Goal: Information Seeking & Learning: Learn about a topic

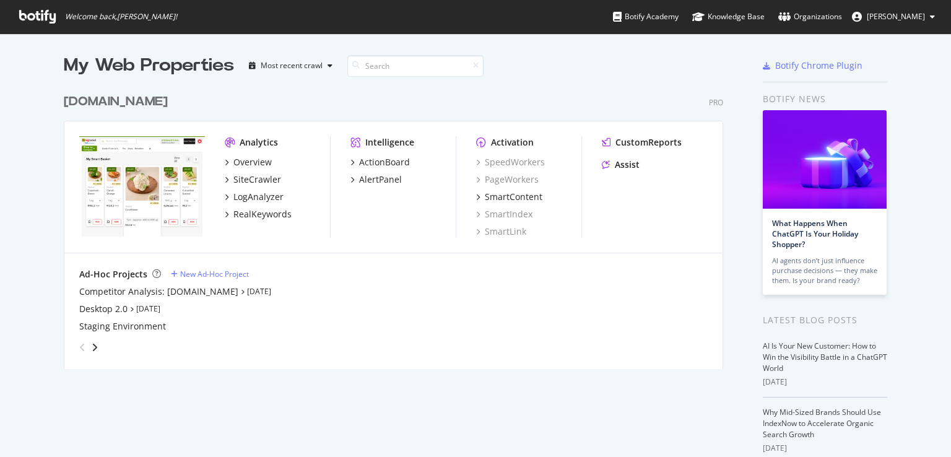
scroll to position [447, 931]
click at [259, 201] on div "LogAnalyzer" at bounding box center [258, 197] width 50 height 12
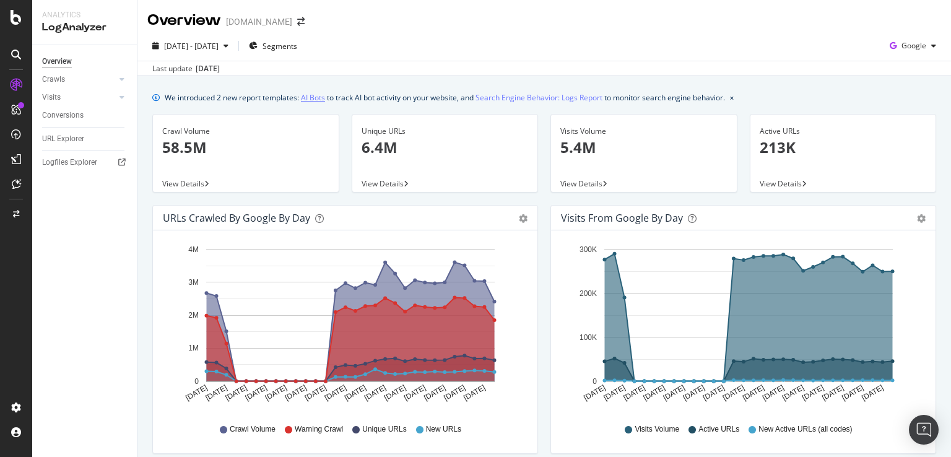
click at [314, 97] on link "AI Bots" at bounding box center [313, 97] width 24 height 13
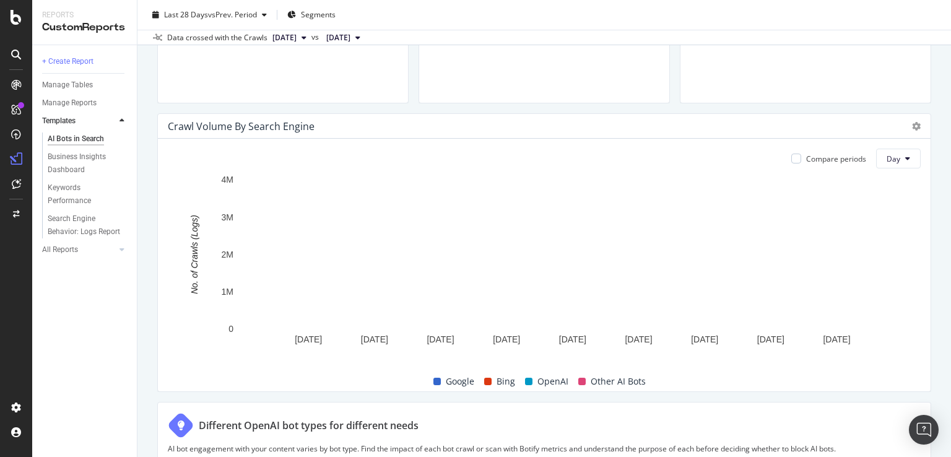
scroll to position [551, 0]
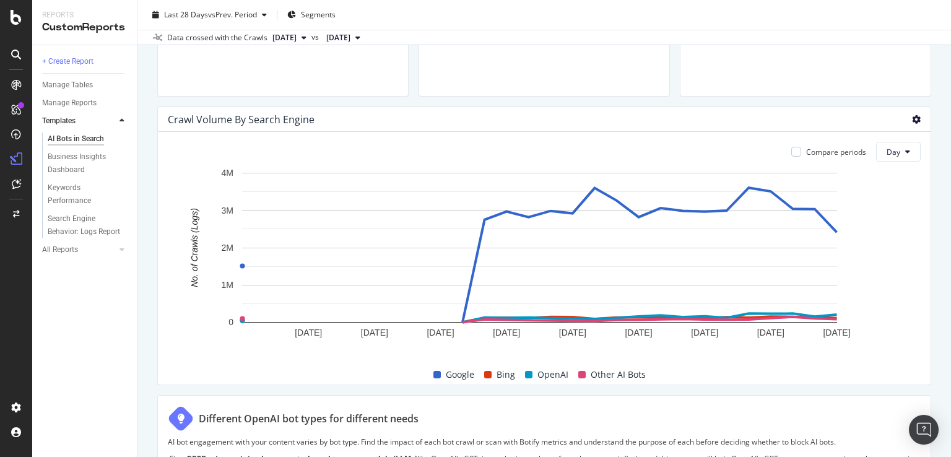
click at [912, 119] on icon at bounding box center [916, 119] width 9 height 9
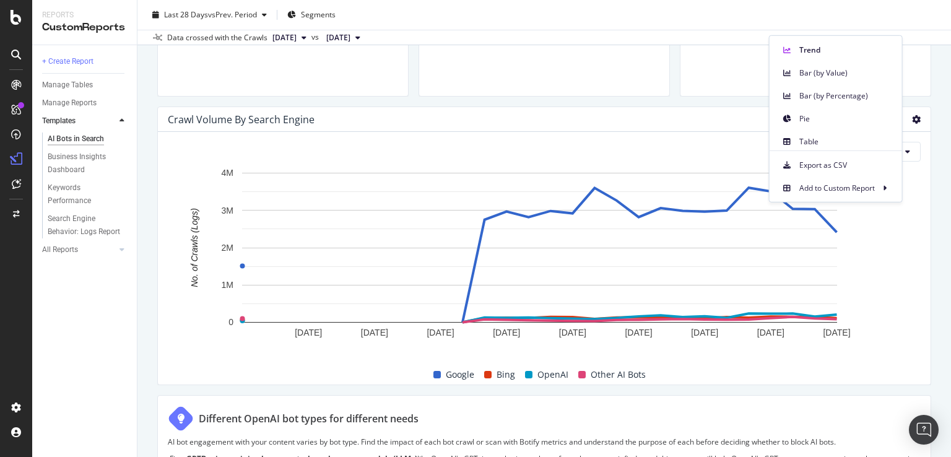
click at [912, 119] on icon at bounding box center [916, 119] width 9 height 9
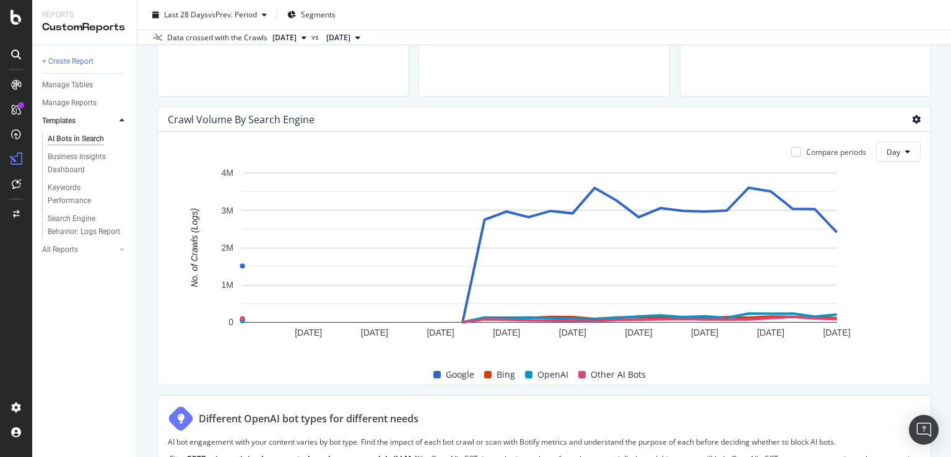
click at [912, 117] on icon at bounding box center [916, 119] width 9 height 9
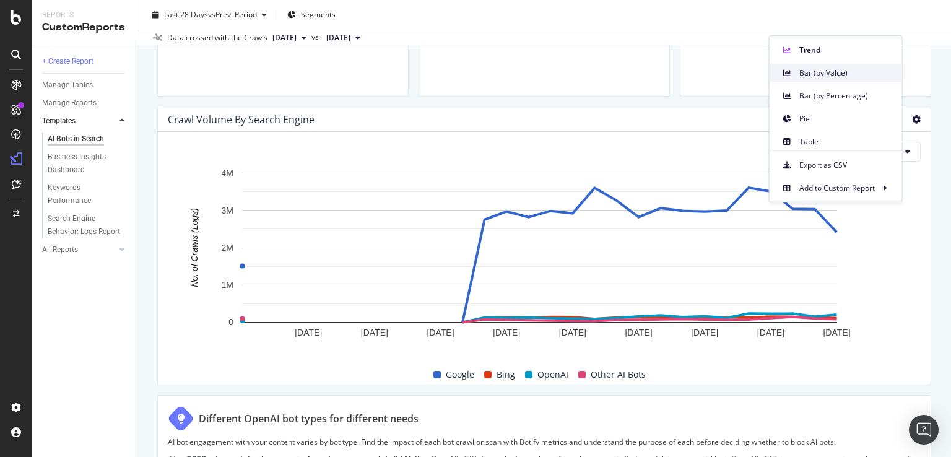
click at [817, 74] on span "Bar (by Value)" at bounding box center [845, 72] width 93 height 11
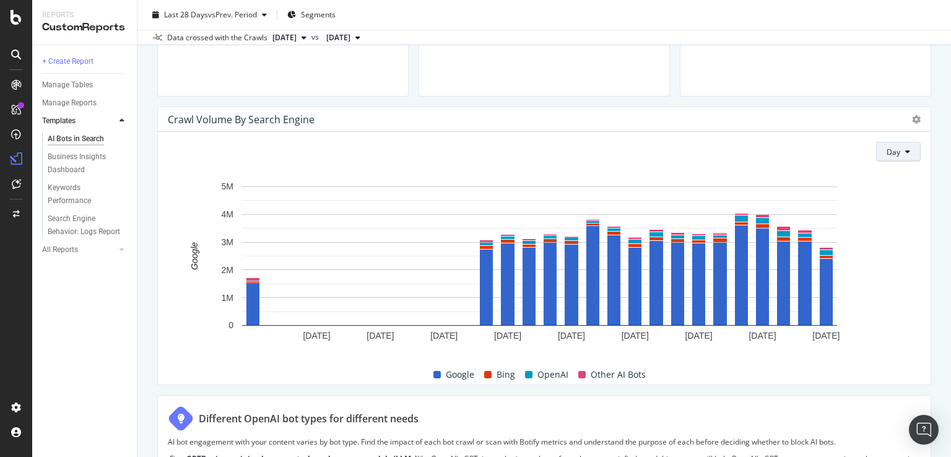
click at [894, 150] on button "Day" at bounding box center [898, 152] width 45 height 20
click at [905, 127] on div "Crawl Volume By Search Engine" at bounding box center [544, 119] width 772 height 25
click at [912, 120] on icon at bounding box center [916, 119] width 9 height 9
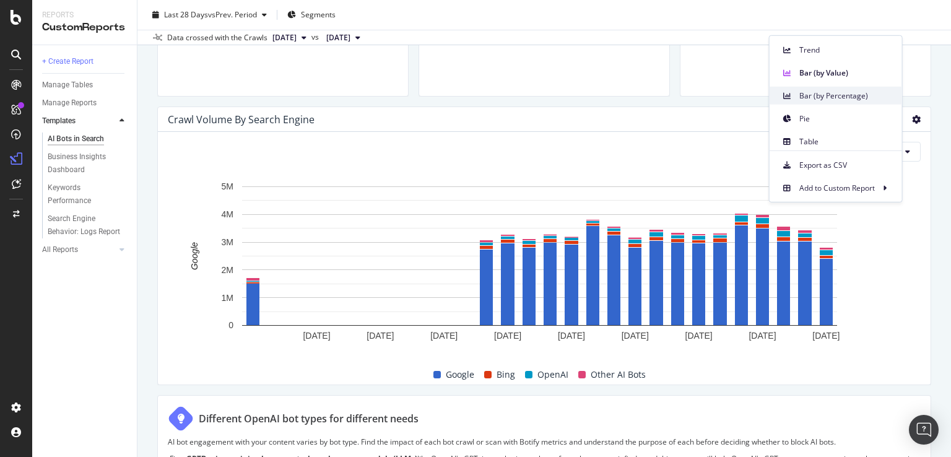
click at [825, 92] on span "Bar (by Percentage)" at bounding box center [845, 95] width 93 height 11
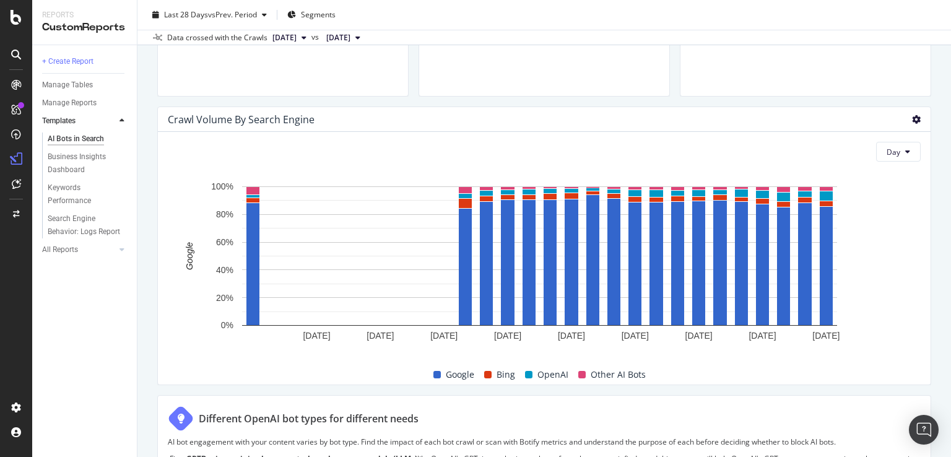
click at [912, 117] on icon at bounding box center [916, 119] width 9 height 9
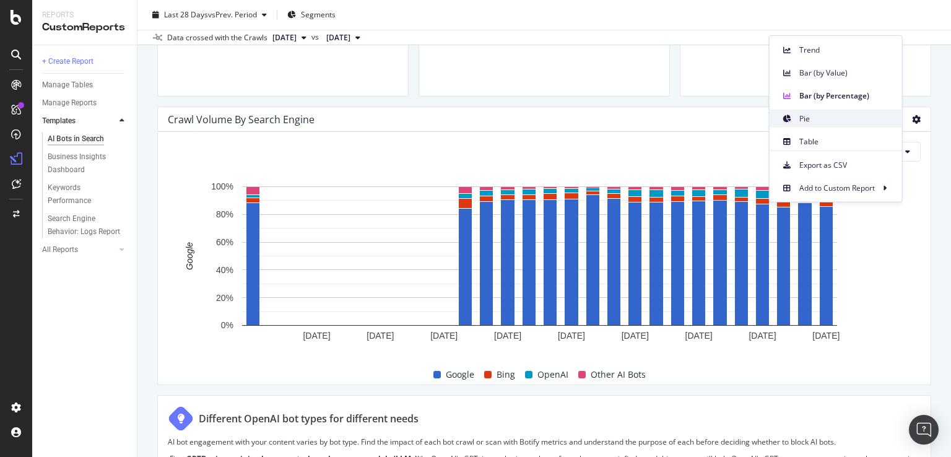
click at [842, 117] on span "Pie" at bounding box center [845, 118] width 93 height 11
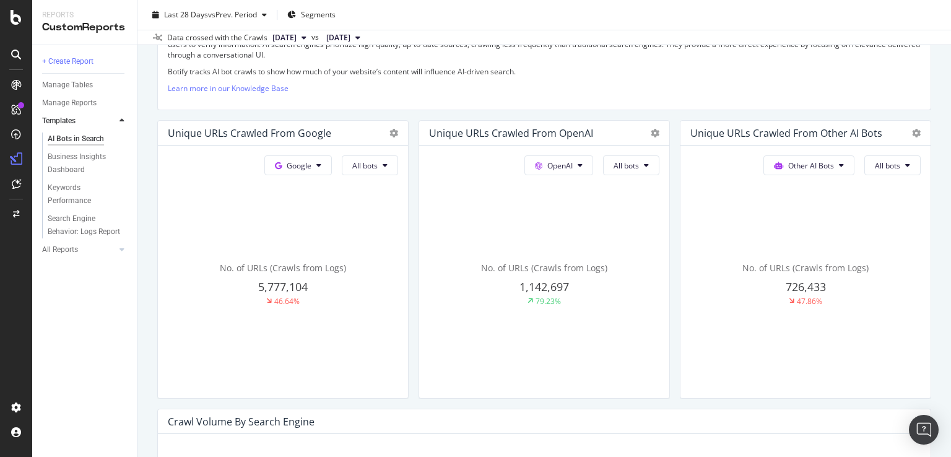
scroll to position [0, 0]
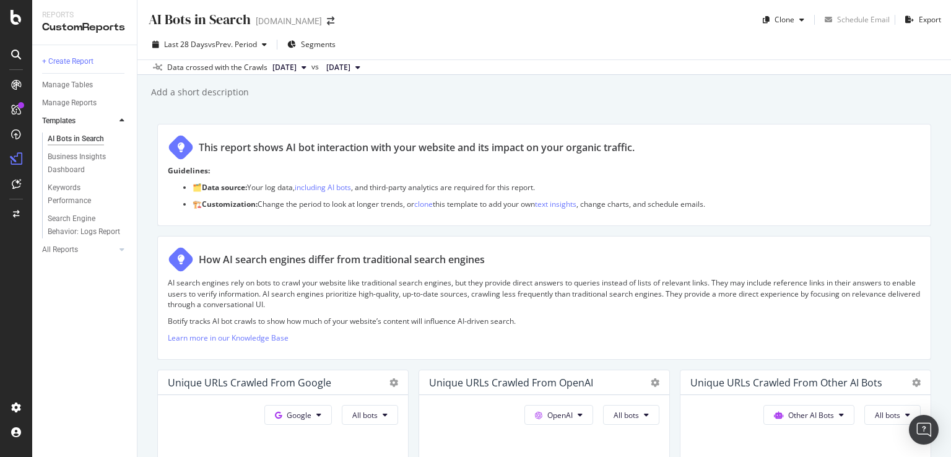
click at [293, 69] on span "2025 Aug. 14th" at bounding box center [284, 67] width 24 height 11
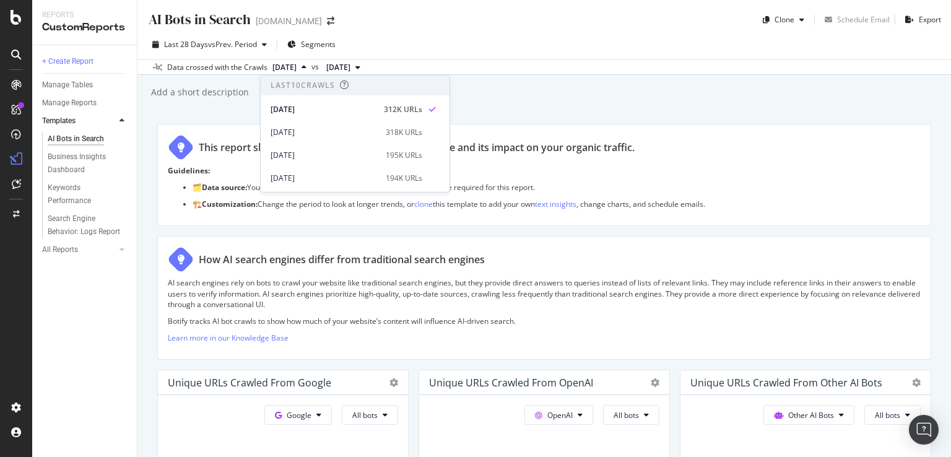
click at [293, 69] on span "2025 Aug. 14th" at bounding box center [284, 67] width 24 height 11
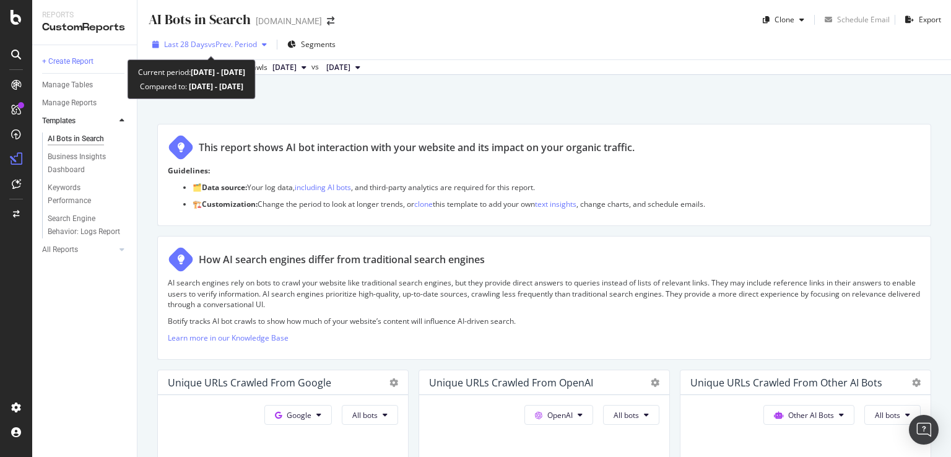
click at [240, 40] on span "vs Prev. Period" at bounding box center [232, 44] width 49 height 11
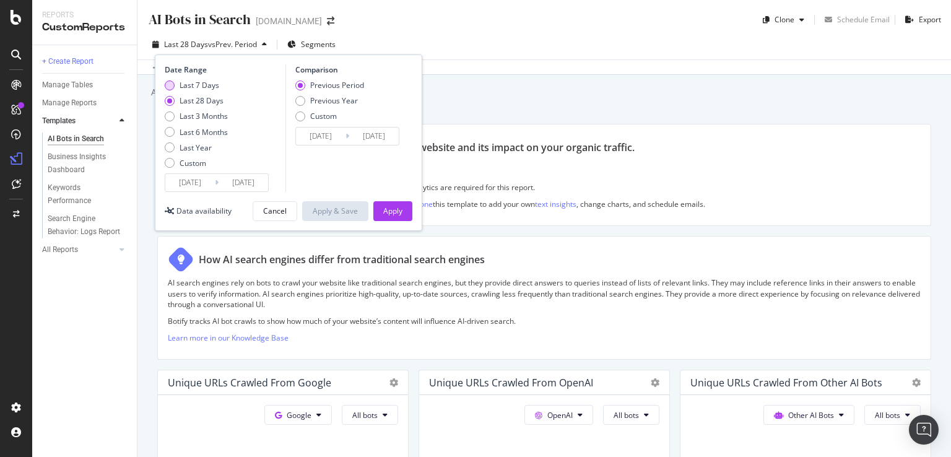
click at [189, 82] on div "Last 7 Days" at bounding box center [199, 85] width 40 height 11
type input "2025/08/12"
type input "2025/08/05"
type input "2025/08/11"
click at [394, 212] on div "Apply" at bounding box center [392, 210] width 19 height 11
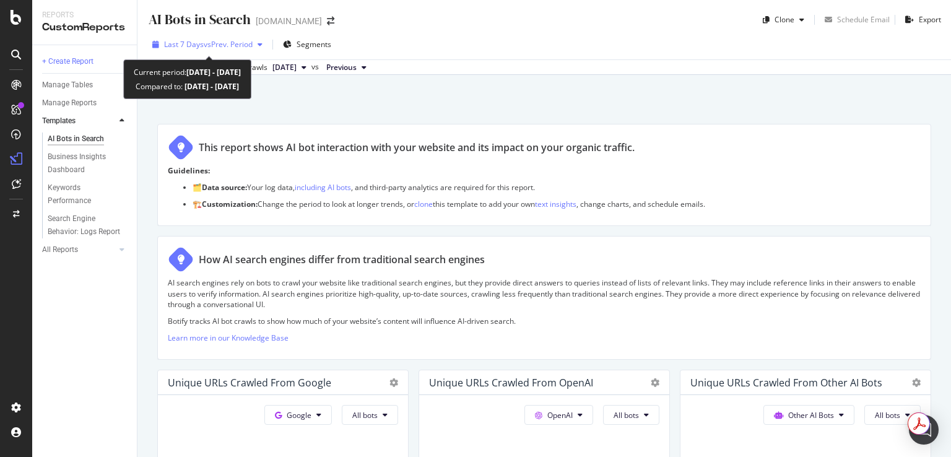
click at [233, 48] on span "vs Prev. Period" at bounding box center [228, 44] width 49 height 11
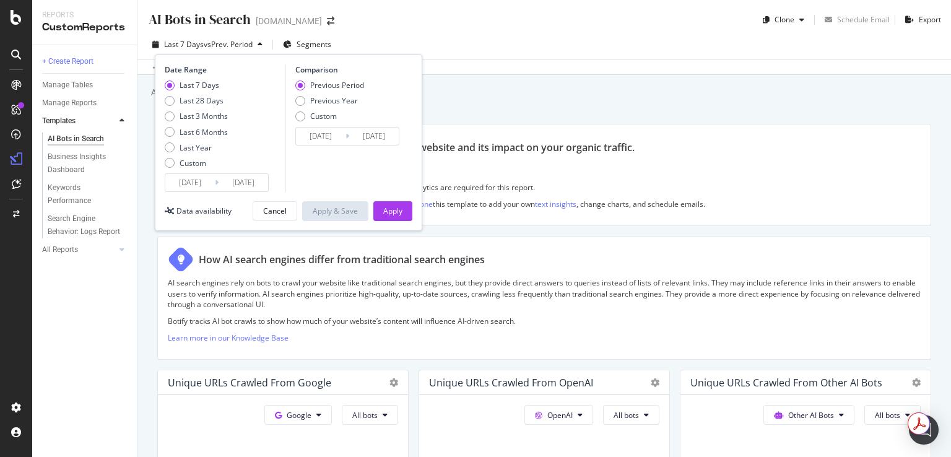
click at [233, 48] on span "vs Prev. Period" at bounding box center [228, 44] width 49 height 11
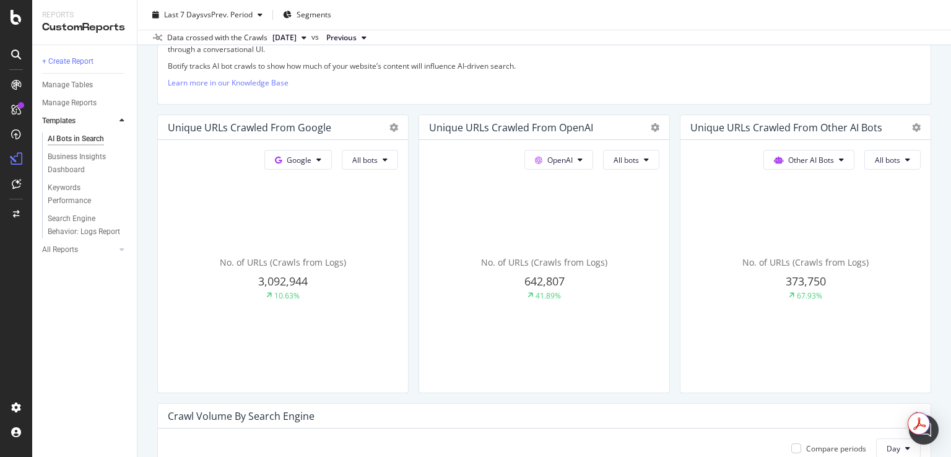
scroll to position [256, 0]
drag, startPoint x: 253, startPoint y: 278, endPoint x: 313, endPoint y: 275, distance: 60.7
click at [313, 275] on div "3,092,944" at bounding box center [283, 280] width 230 height 16
copy span "3,092,944"
drag, startPoint x: 513, startPoint y: 279, endPoint x: 561, endPoint y: 276, distance: 48.3
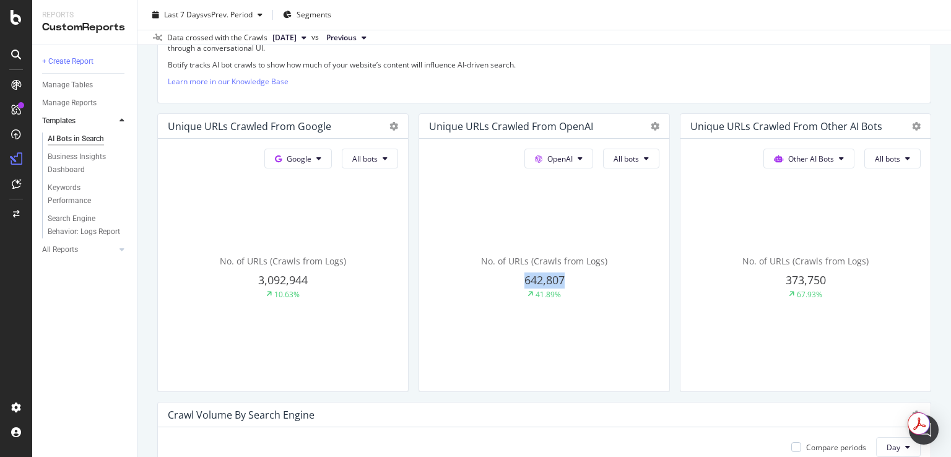
click at [398, 276] on div "642,807" at bounding box center [283, 280] width 230 height 16
copy span "642,807"
drag, startPoint x: 772, startPoint y: 280, endPoint x: 819, endPoint y: 280, distance: 47.0
click at [398, 280] on div "373,750" at bounding box center [283, 280] width 230 height 16
copy span "373,750"
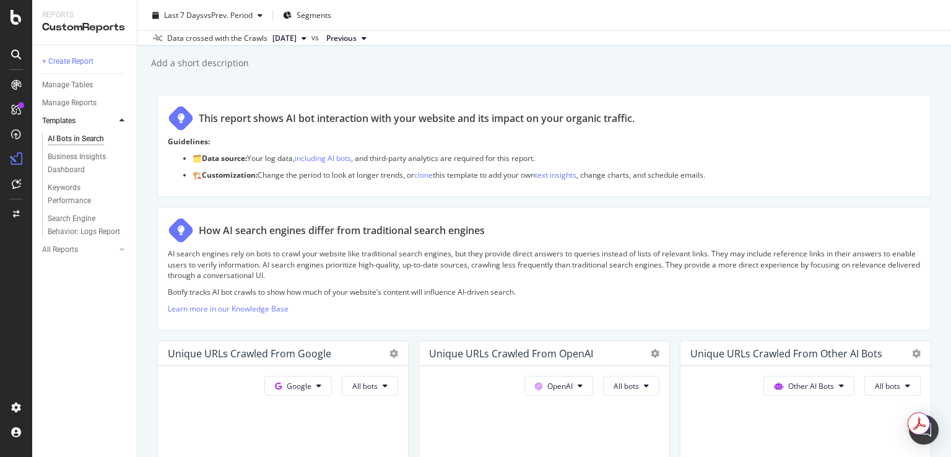
scroll to position [0, 0]
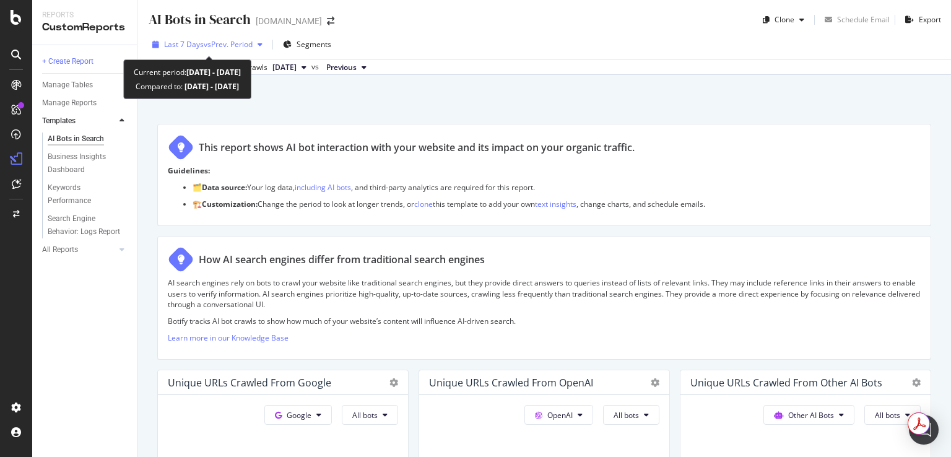
click at [204, 43] on span "vs Prev. Period" at bounding box center [228, 44] width 49 height 11
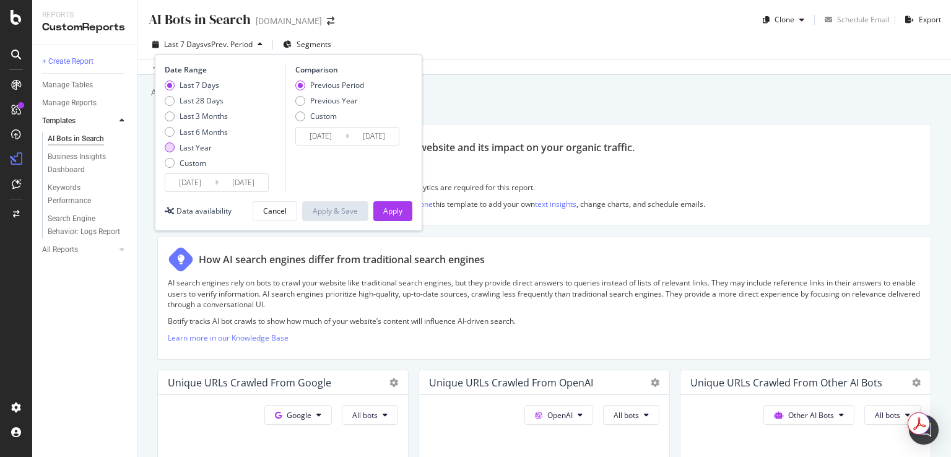
click at [198, 145] on div "Last Year" at bounding box center [195, 147] width 32 height 11
type input "2024/08/19"
type input "2023/08/20"
type input "2024/08/18"
click at [397, 213] on div "Apply" at bounding box center [392, 210] width 19 height 11
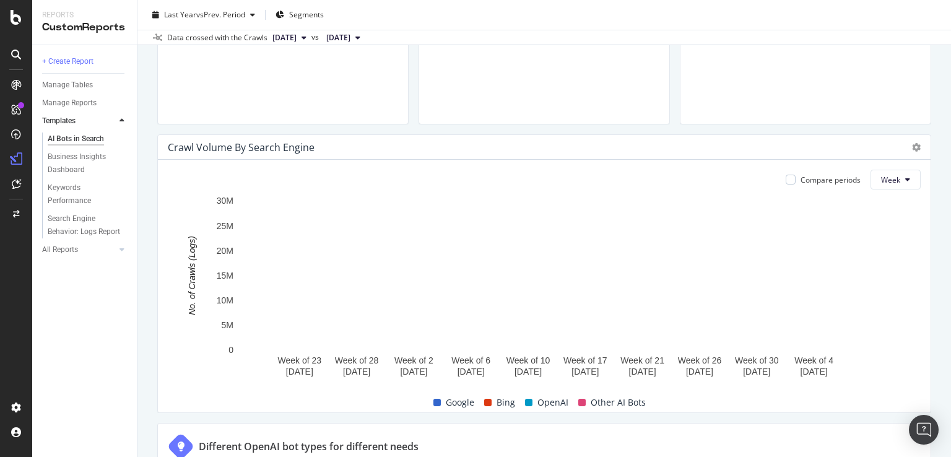
scroll to position [517, 0]
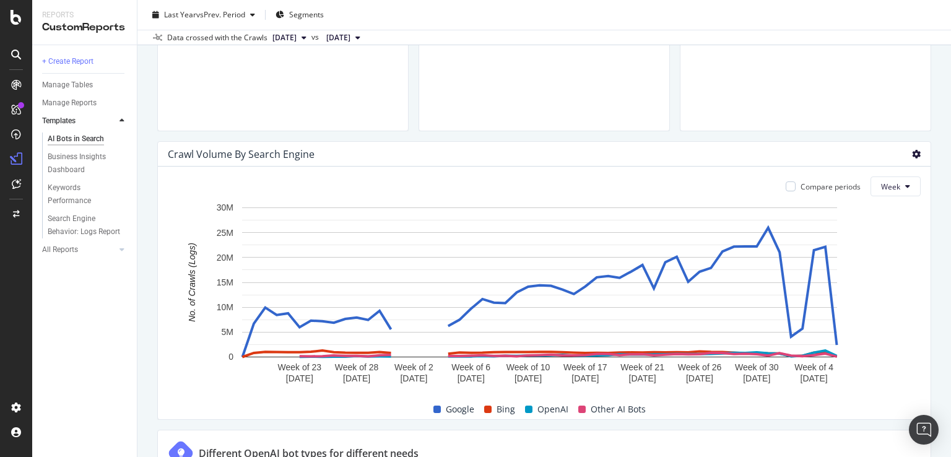
click at [912, 156] on icon at bounding box center [916, 154] width 9 height 9
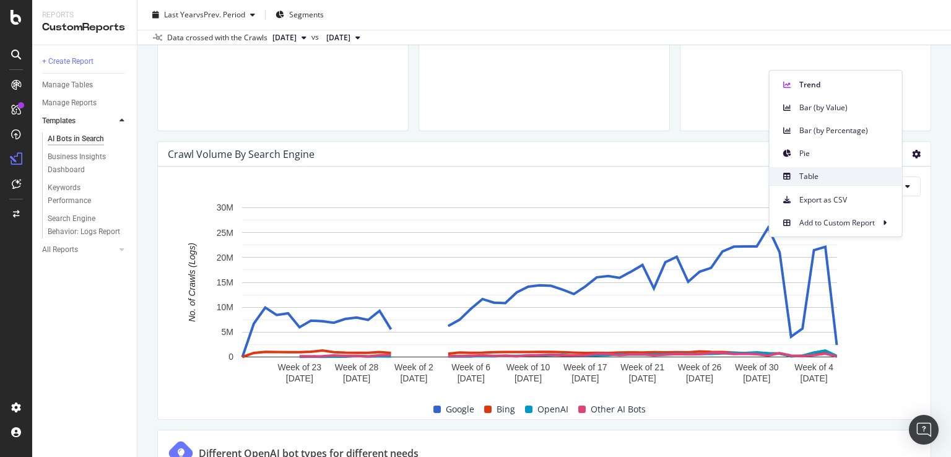
click at [811, 172] on span "Table" at bounding box center [845, 175] width 93 height 11
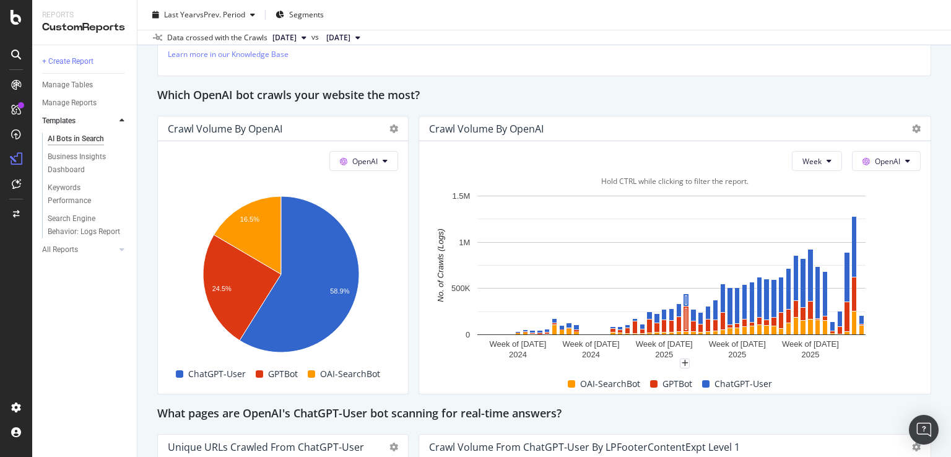
scroll to position [1029, 0]
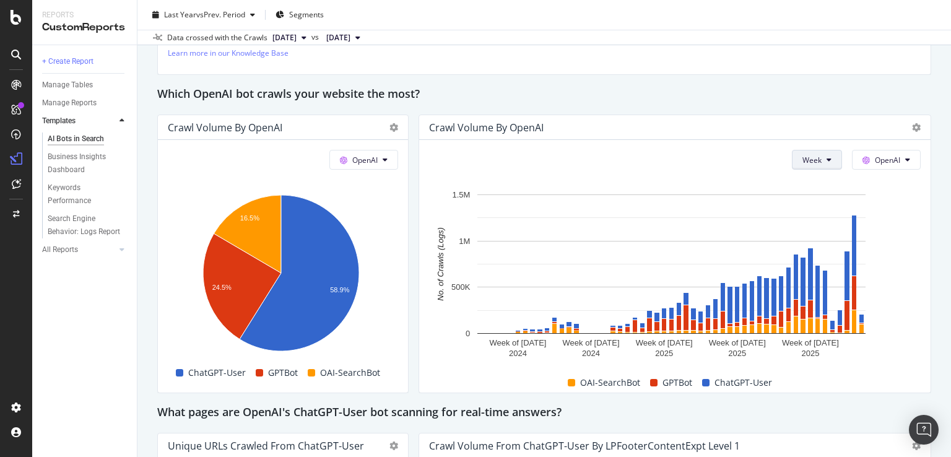
click at [826, 159] on icon at bounding box center [828, 159] width 5 height 7
click at [799, 236] on div "Month" at bounding box center [805, 229] width 42 height 18
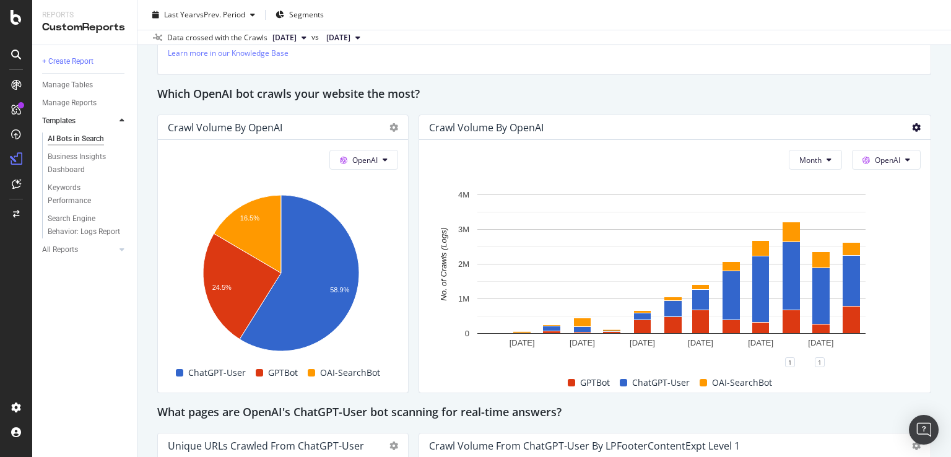
click at [912, 123] on icon at bounding box center [916, 127] width 9 height 9
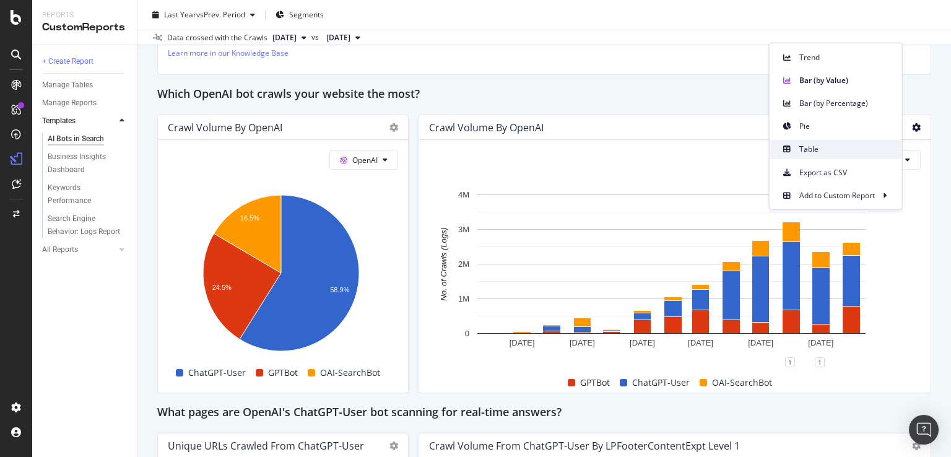
click at [805, 150] on span "Table" at bounding box center [845, 148] width 93 height 11
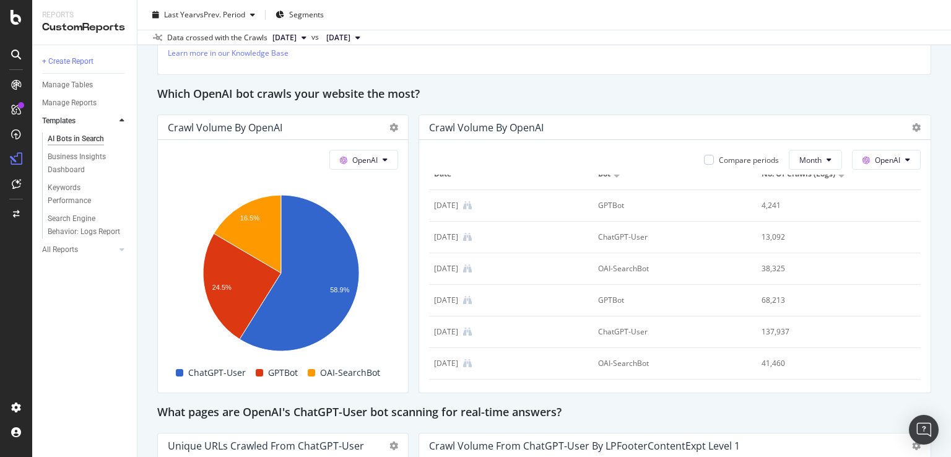
scroll to position [0, 0]
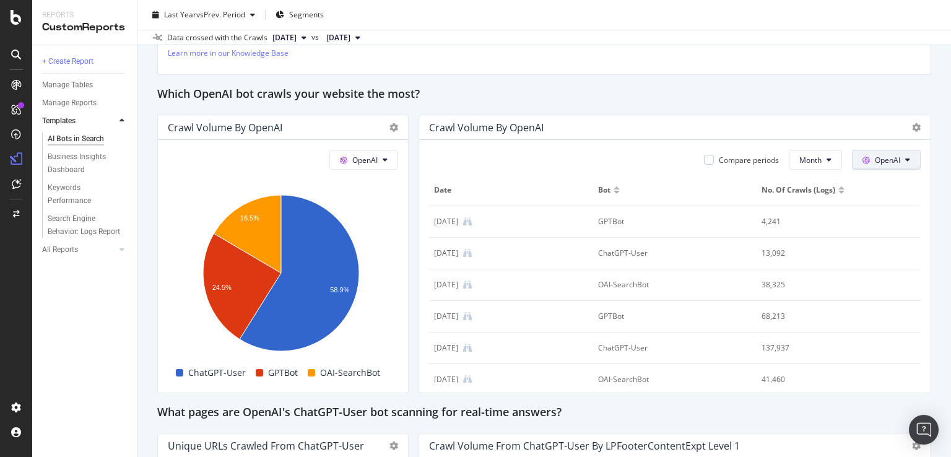
click at [886, 161] on span "OpenAI" at bounding box center [887, 160] width 25 height 11
click at [912, 124] on icon at bounding box center [916, 127] width 9 height 9
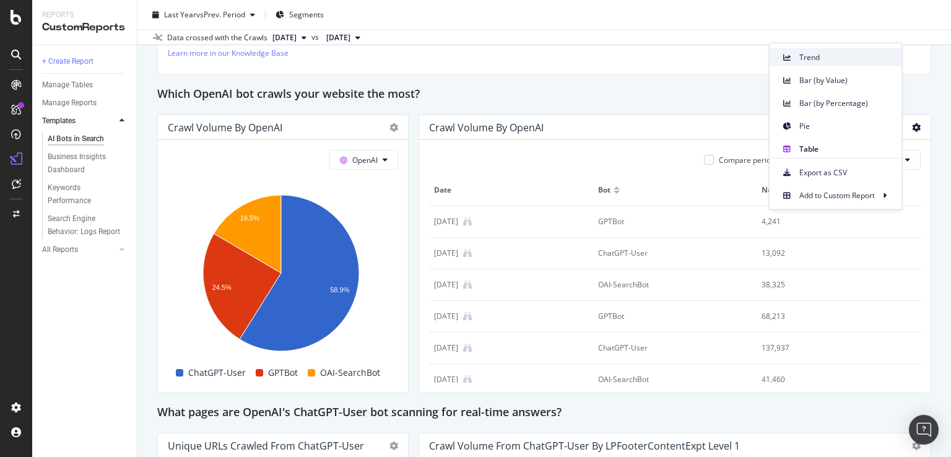
click at [814, 59] on span "Trend" at bounding box center [845, 56] width 93 height 11
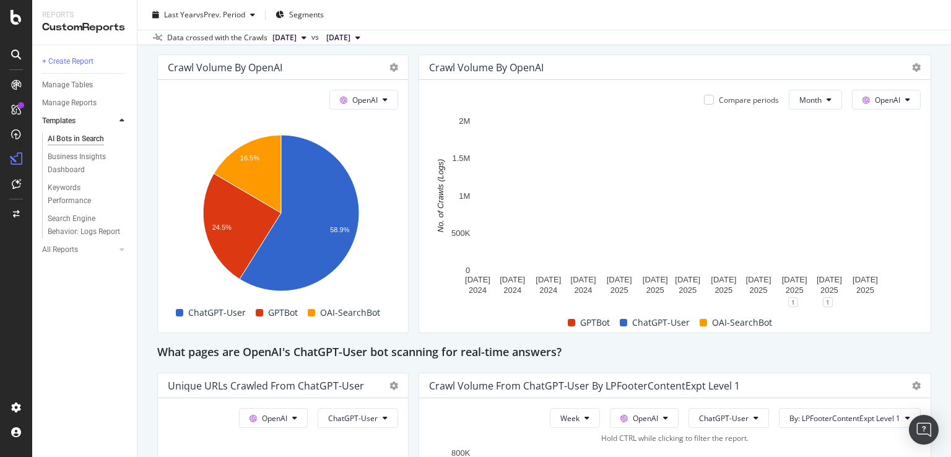
scroll to position [1016, 0]
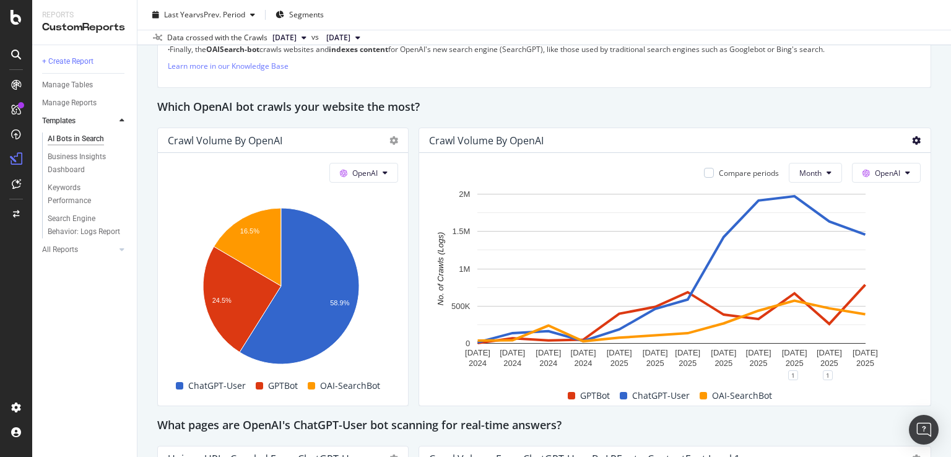
click at [912, 137] on icon at bounding box center [916, 140] width 9 height 9
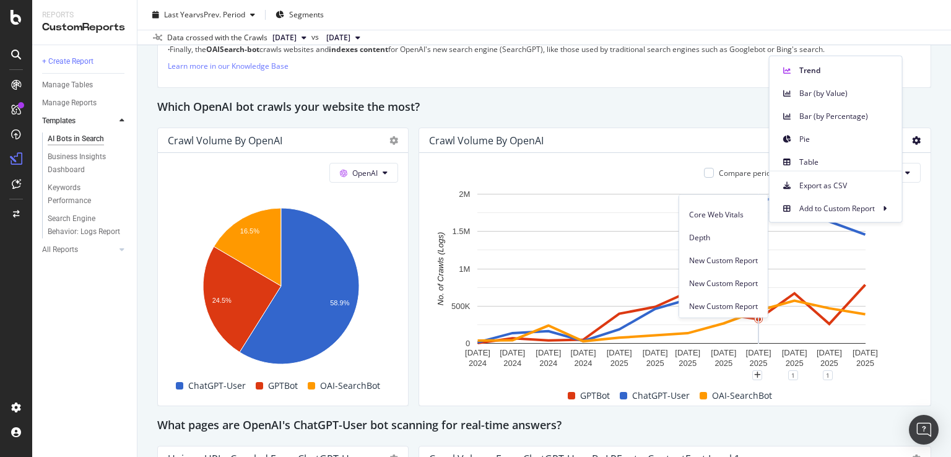
scroll to position [312, 0]
click at [689, 309] on span "TEMP" at bounding box center [723, 308] width 69 height 11
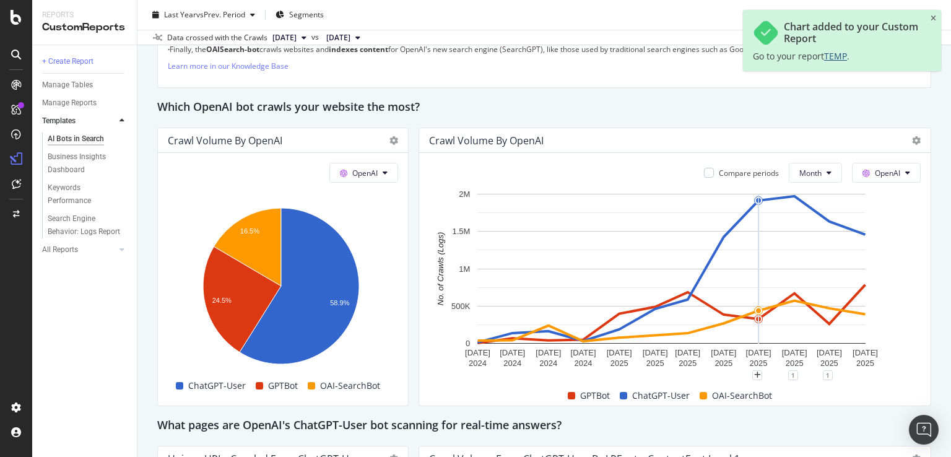
click at [839, 55] on span "TEMP" at bounding box center [835, 56] width 23 height 12
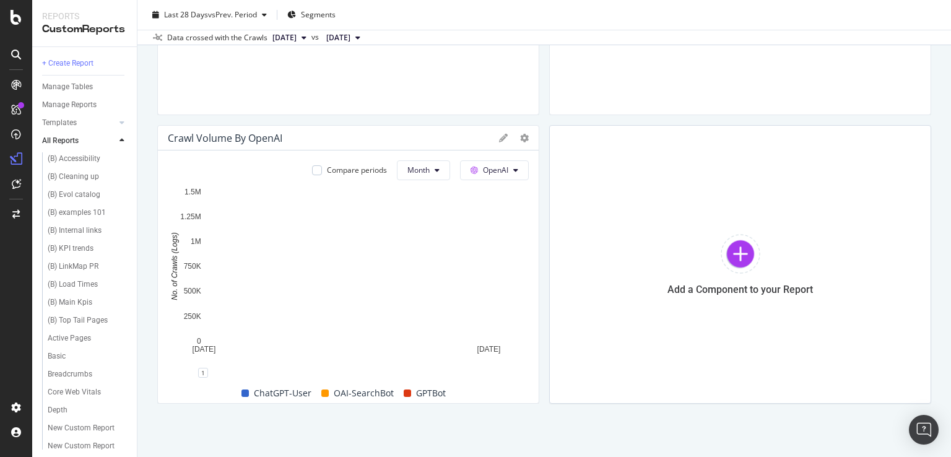
scroll to position [1162, 0]
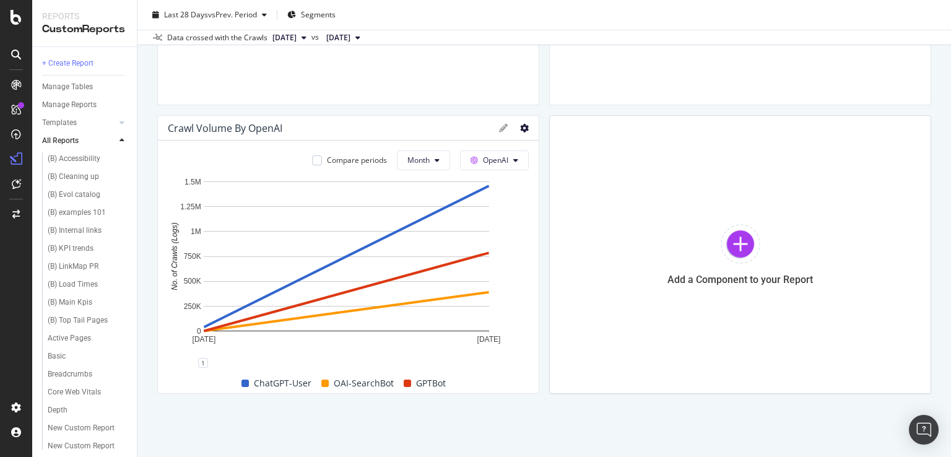
click at [520, 127] on icon at bounding box center [524, 128] width 9 height 9
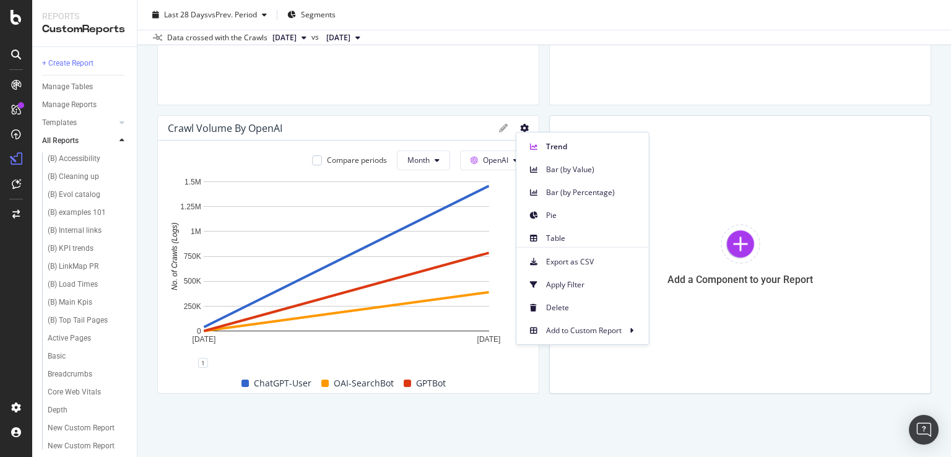
click at [499, 127] on icon at bounding box center [503, 128] width 9 height 9
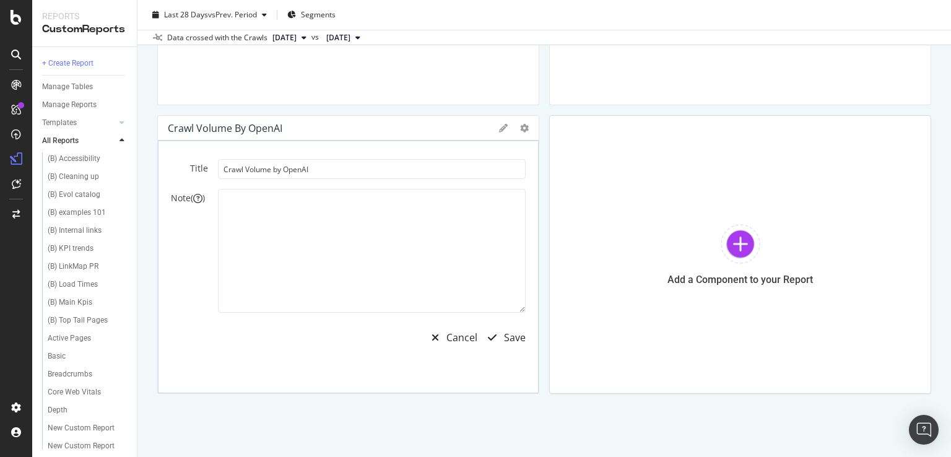
click at [499, 127] on icon at bounding box center [503, 128] width 9 height 9
click at [520, 126] on icon at bounding box center [524, 128] width 9 height 9
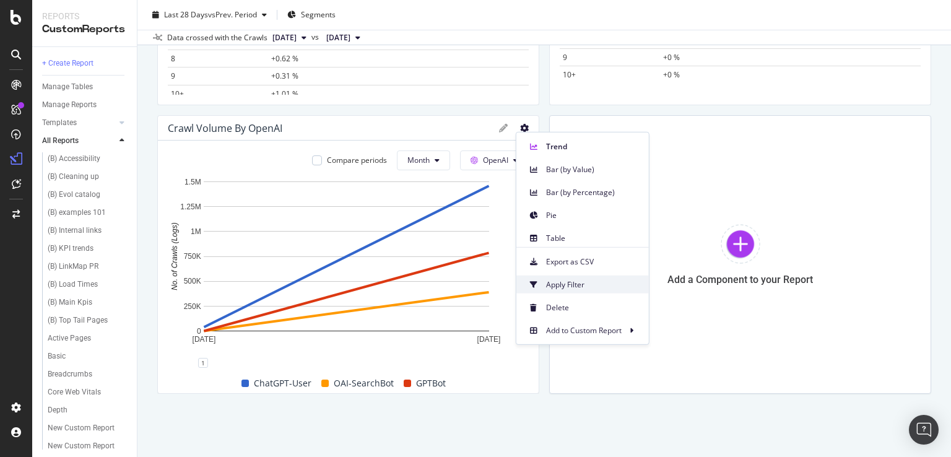
click at [559, 279] on span "Apply Filter" at bounding box center [592, 284] width 93 height 11
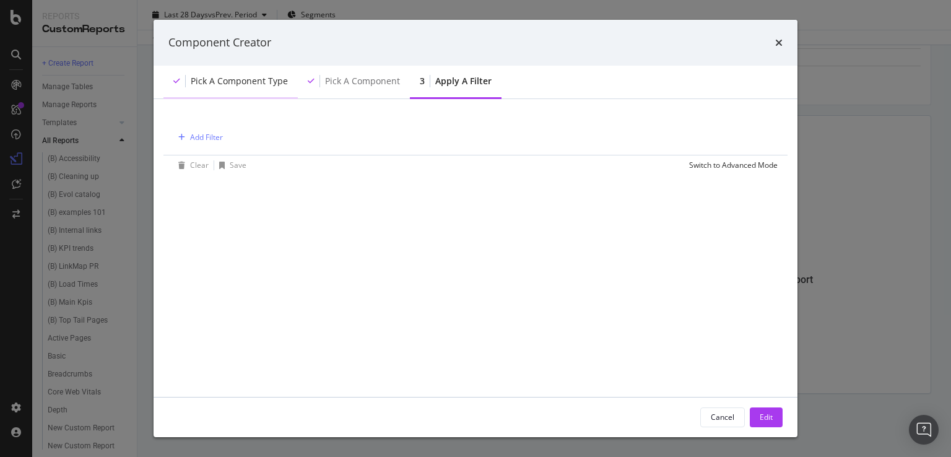
click at [238, 76] on div "Pick a Component type" at bounding box center [239, 81] width 97 height 12
click at [352, 73] on div "Pick a Component" at bounding box center [354, 82] width 112 height 34
click at [774, 423] on button "Edit" at bounding box center [766, 417] width 33 height 20
click at [709, 164] on div "Add a Component to your Report" at bounding box center [740, 254] width 382 height 279
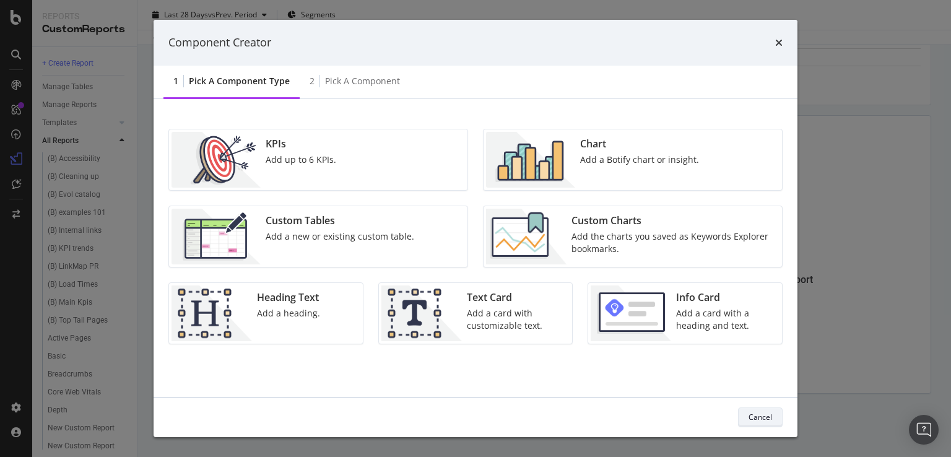
click at [755, 418] on div "Cancel" at bounding box center [760, 417] width 24 height 11
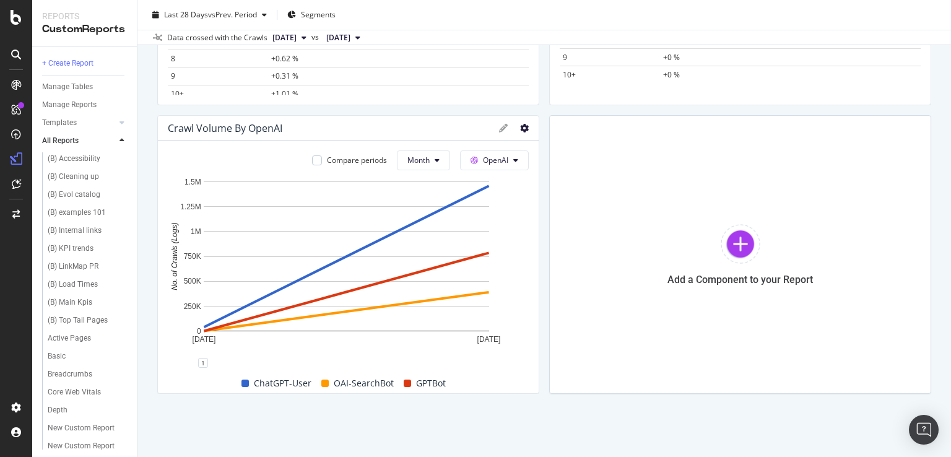
click at [520, 129] on icon at bounding box center [524, 128] width 9 height 9
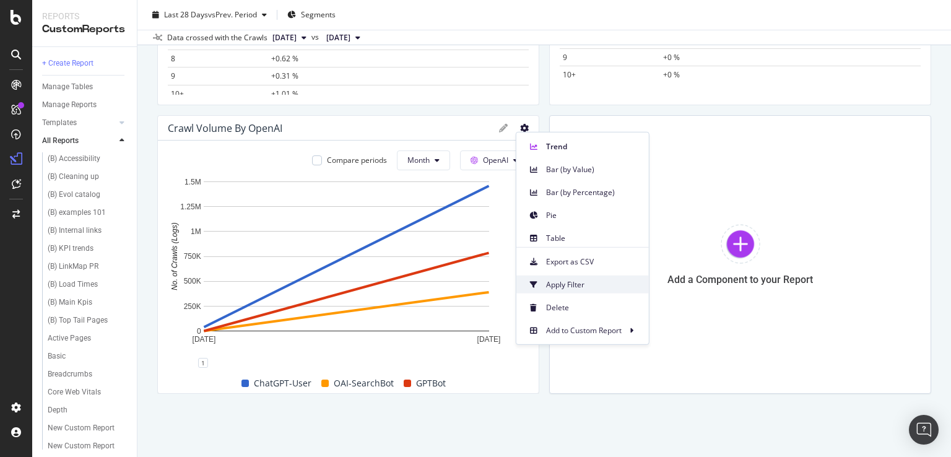
click at [569, 280] on span "Apply Filter" at bounding box center [592, 284] width 93 height 11
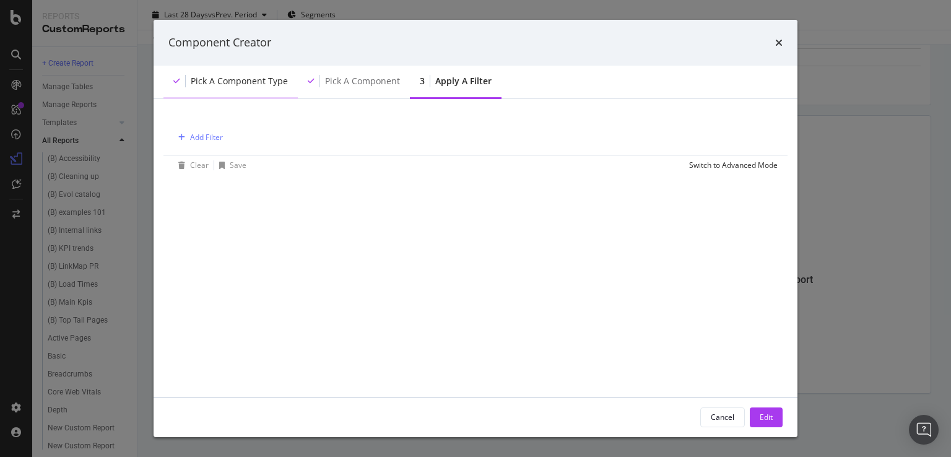
click at [230, 82] on div "Pick a Component type" at bounding box center [239, 81] width 97 height 12
click at [356, 66] on div "Pick a Component" at bounding box center [354, 82] width 112 height 34
click at [218, 75] on div "Pick a Component type" at bounding box center [239, 81] width 97 height 12
click at [720, 417] on div "Cancel" at bounding box center [723, 417] width 24 height 11
click at [716, 419] on div "TEMP TEMP www.bigbasket.com Clone Schedule Email Export Delete Last 28 Days vs …" at bounding box center [543, 228] width 813 height 457
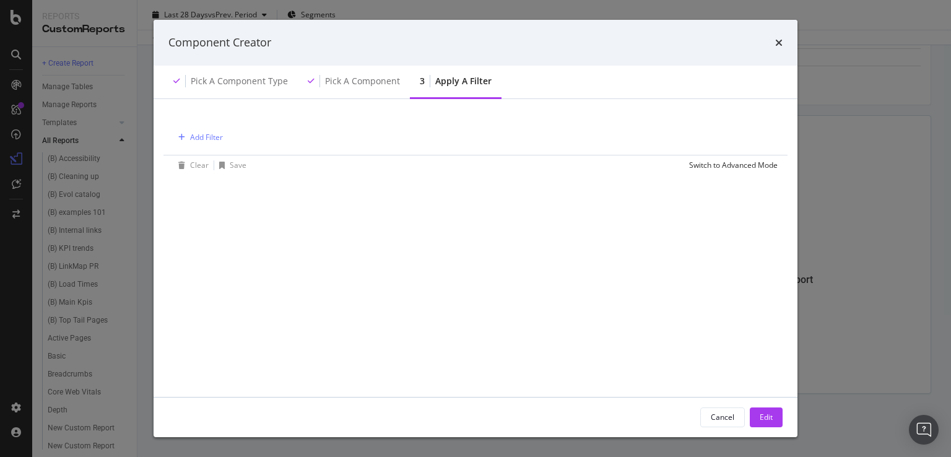
click at [782, 40] on div "Data crossed with the Crawls 2025 Aug. 14th vs 2025 Jul. 17th" at bounding box center [543, 37] width 813 height 15
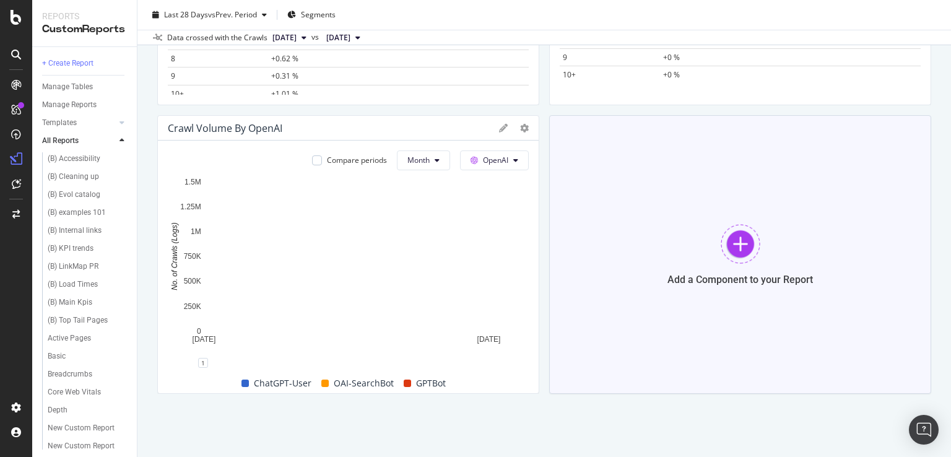
click at [740, 236] on div at bounding box center [740, 244] width 40 height 40
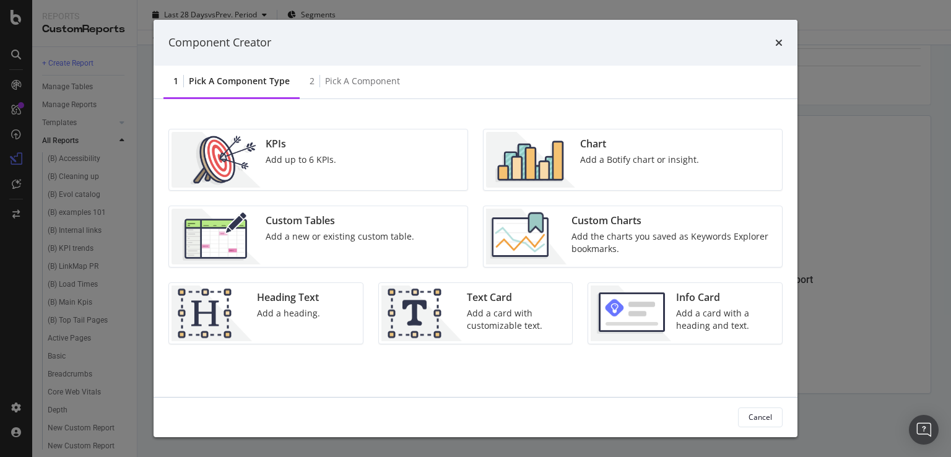
click at [633, 157] on div "Add a Botify chart or insight." at bounding box center [639, 159] width 119 height 12
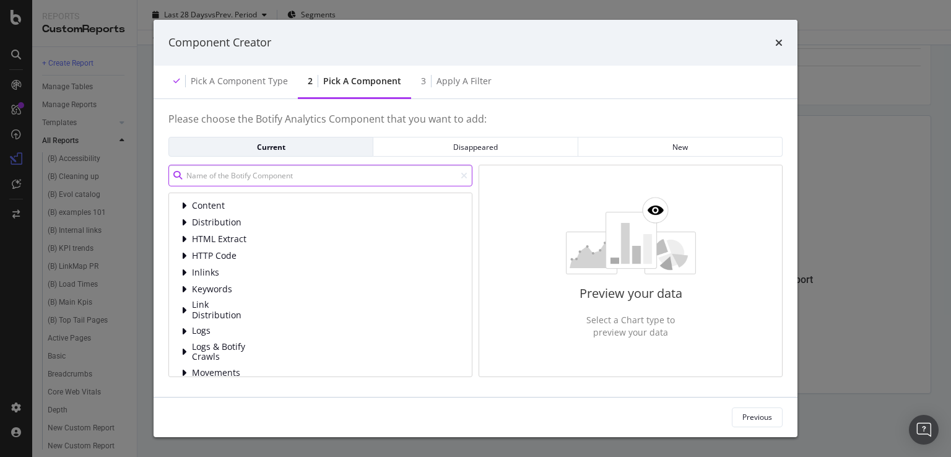
click at [242, 171] on input "modal" at bounding box center [320, 176] width 304 height 22
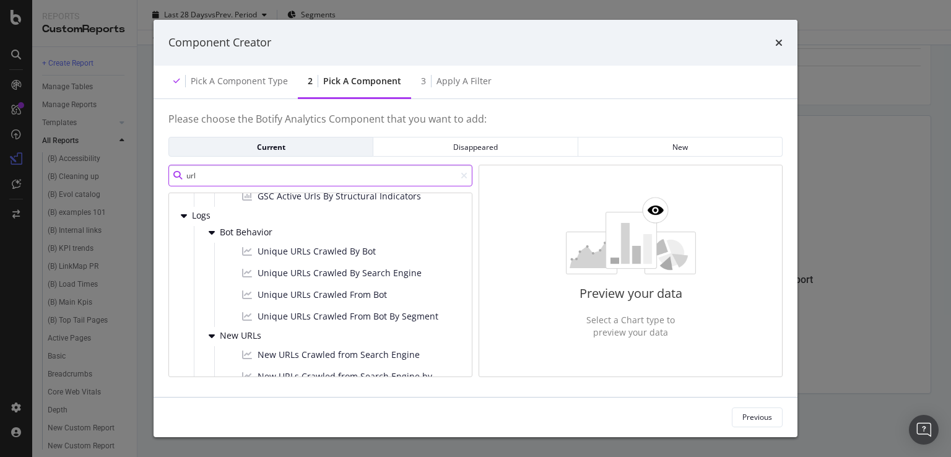
scroll to position [623, 0]
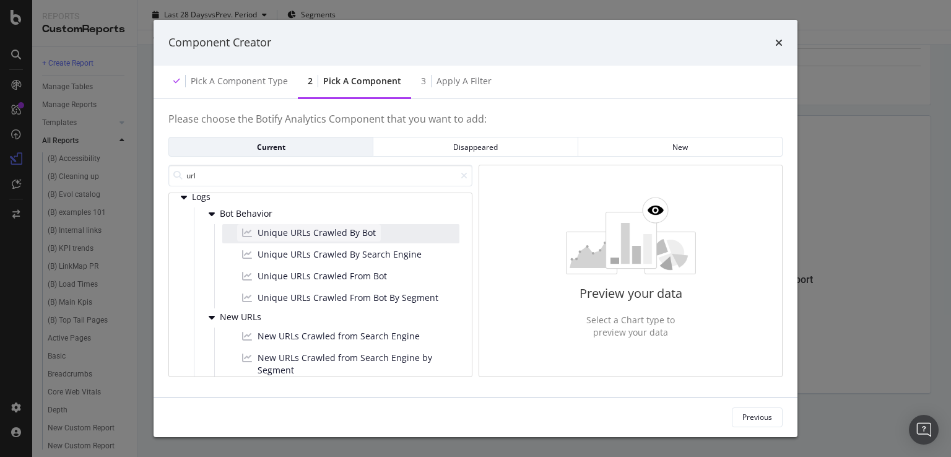
click at [314, 231] on span "Unique URLs Crawled By Bot" at bounding box center [316, 233] width 118 height 12
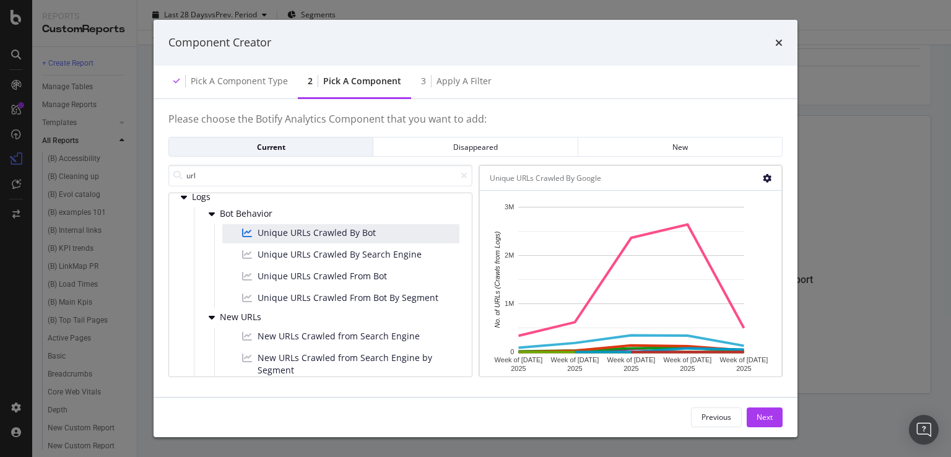
click at [765, 178] on icon "modal" at bounding box center [767, 178] width 9 height 9
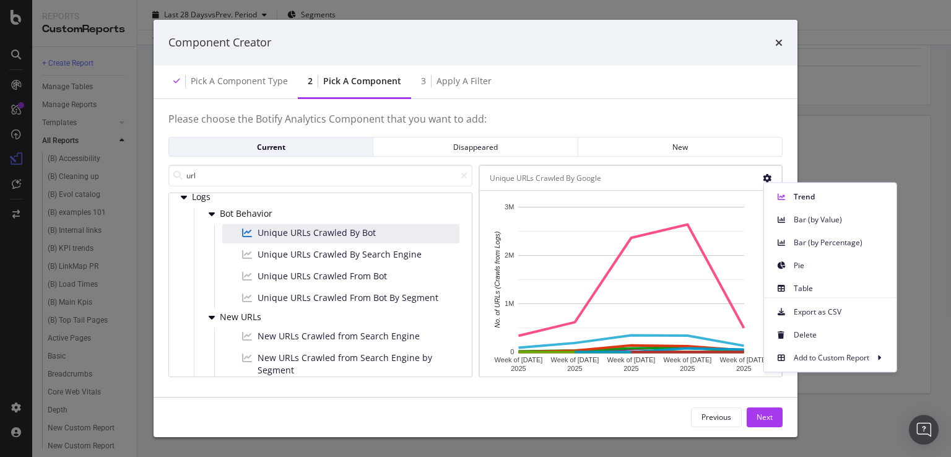
click at [765, 178] on icon "modal" at bounding box center [767, 178] width 9 height 9
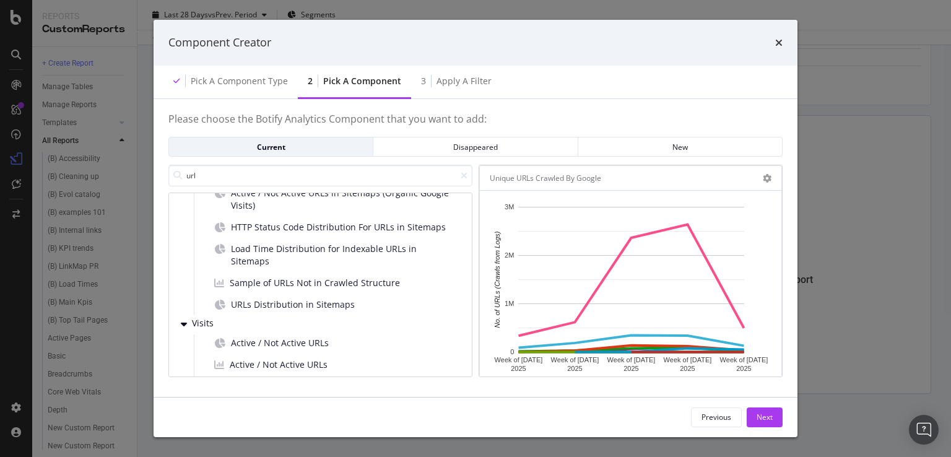
scroll to position [1254, 0]
click at [272, 172] on input "url" at bounding box center [320, 176] width 304 height 22
type input "u"
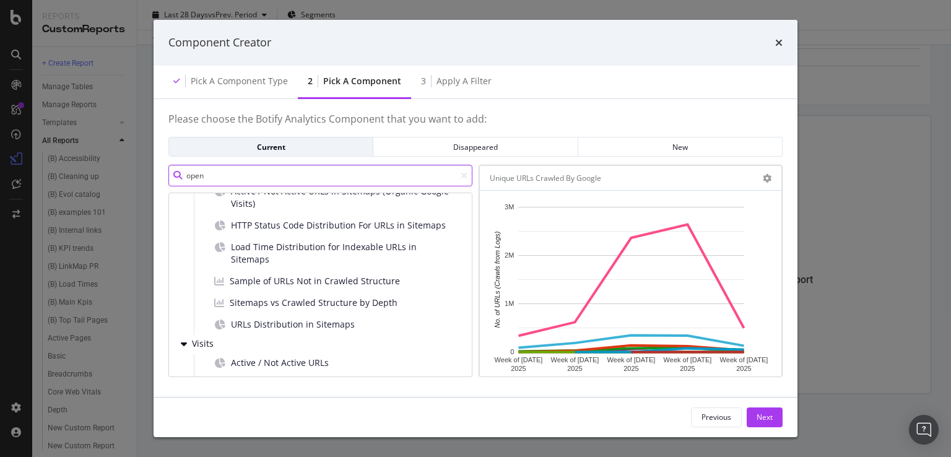
scroll to position [0, 0]
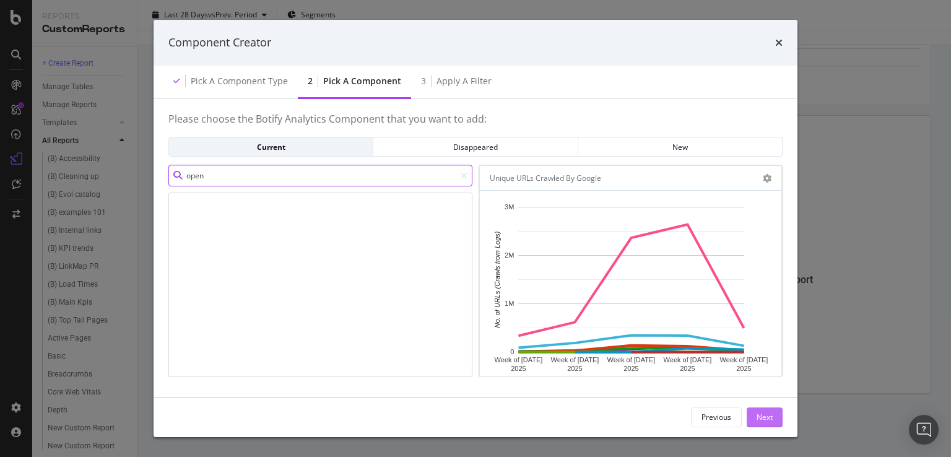
type input "open"
click at [766, 423] on div "Next" at bounding box center [764, 417] width 16 height 19
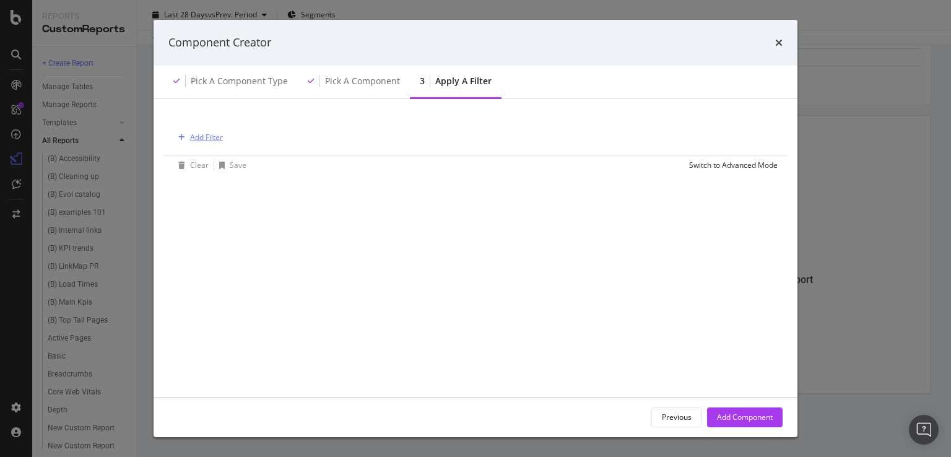
click at [208, 137] on div "Add Filter" at bounding box center [206, 137] width 33 height 11
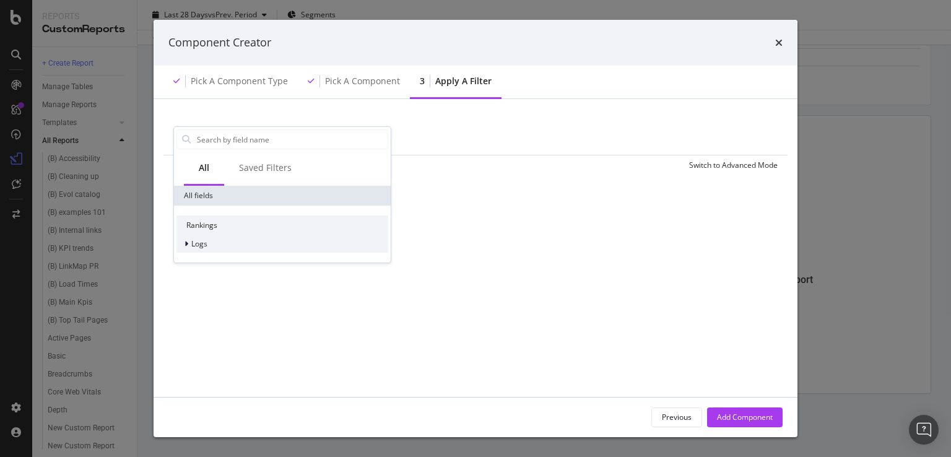
click at [190, 246] on div "modal" at bounding box center [187, 244] width 7 height 12
click at [203, 261] on span "Segments" at bounding box center [216, 261] width 35 height 11
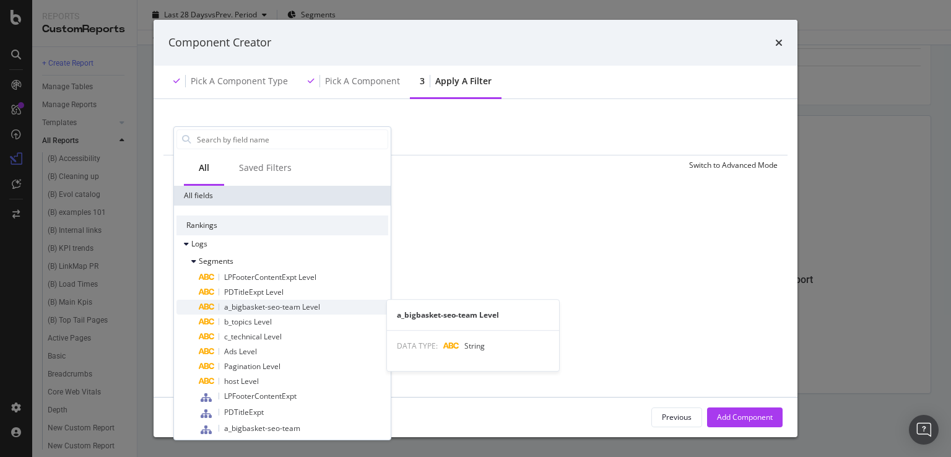
scroll to position [87, 0]
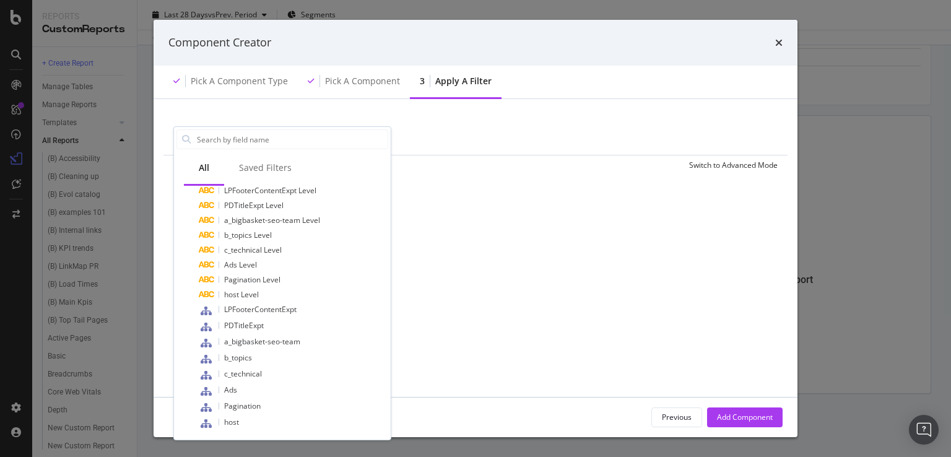
click at [592, 309] on div "Add Filter Clear Save Switch to Advanced Mode All Saved Filters All fields Rank…" at bounding box center [475, 265] width 614 height 303
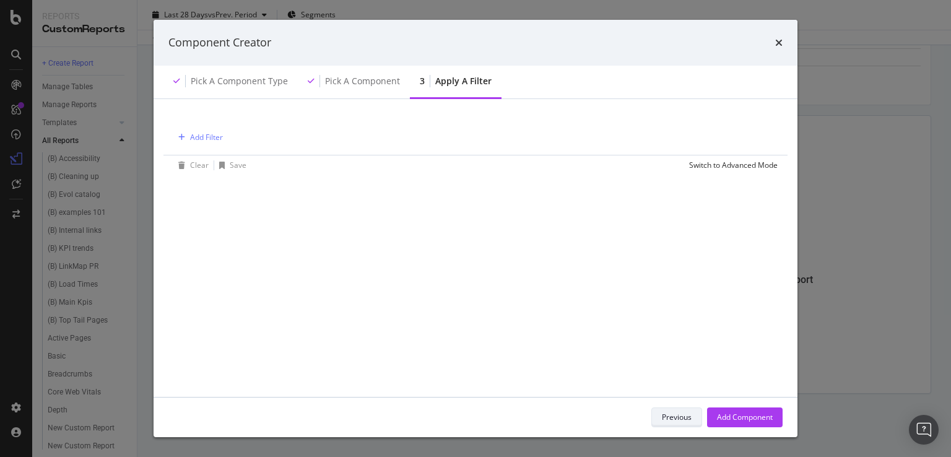
click at [669, 412] on div "Previous" at bounding box center [677, 417] width 30 height 11
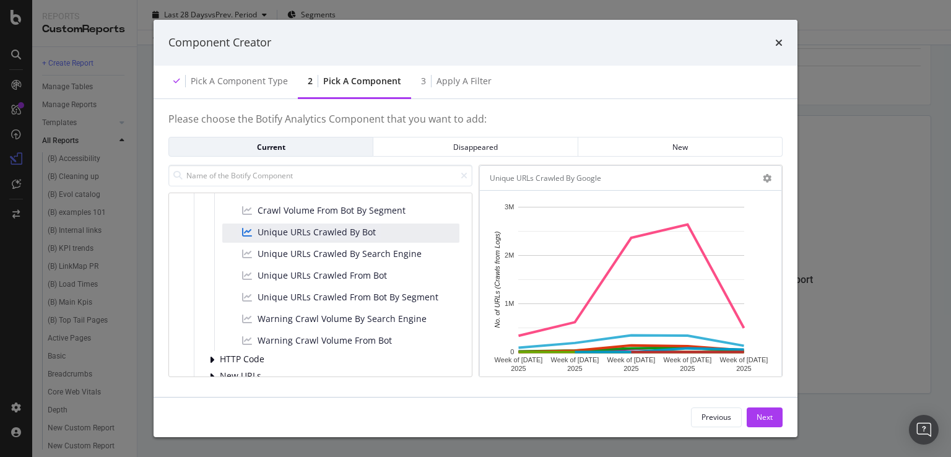
scroll to position [222, 0]
click at [337, 273] on span "Unique URLs Crawled From Bot" at bounding box center [321, 275] width 129 height 12
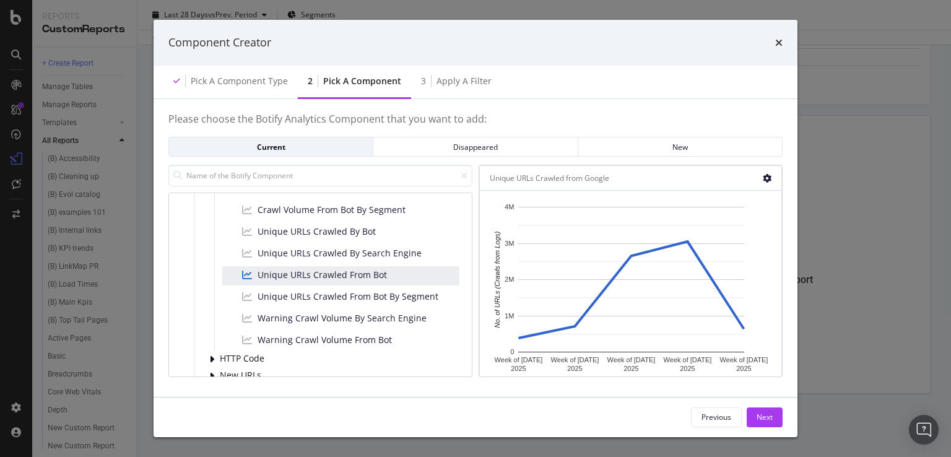
click at [767, 178] on icon "modal" at bounding box center [767, 178] width 9 height 9
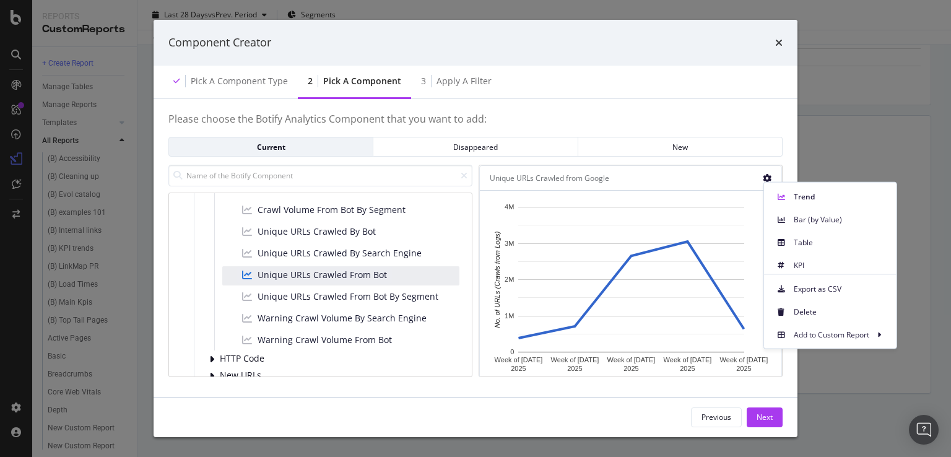
click at [586, 175] on div "Unique URLs Crawled from Google" at bounding box center [549, 178] width 119 height 12
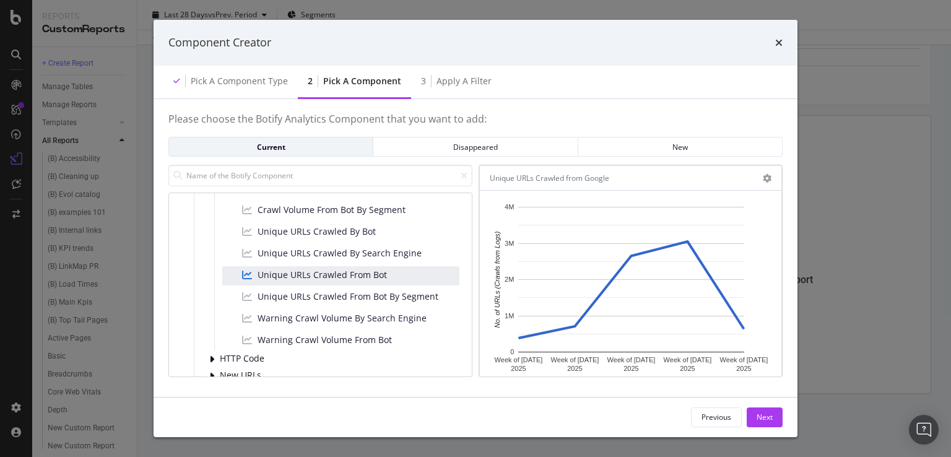
click at [596, 175] on div "Unique URLs Crawled from Google" at bounding box center [549, 178] width 119 height 12
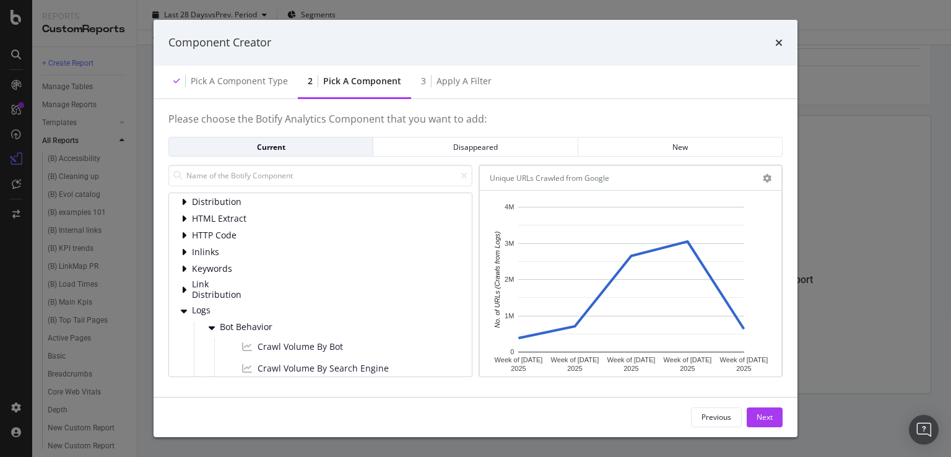
scroll to position [0, 0]
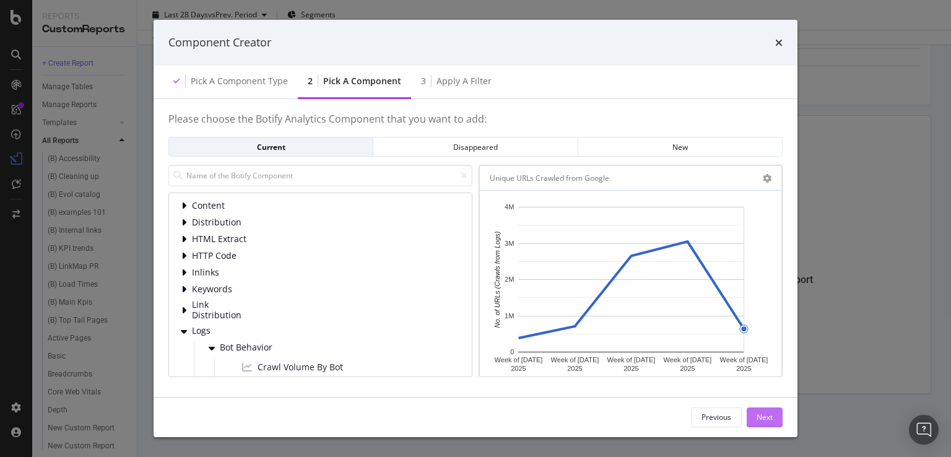
click at [767, 413] on div "Next" at bounding box center [764, 417] width 16 height 11
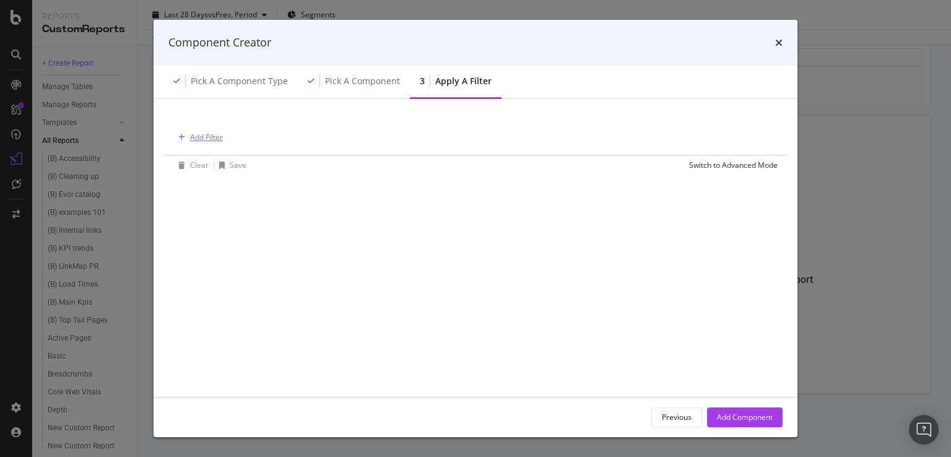
click at [214, 137] on div "Add Filter" at bounding box center [206, 137] width 33 height 11
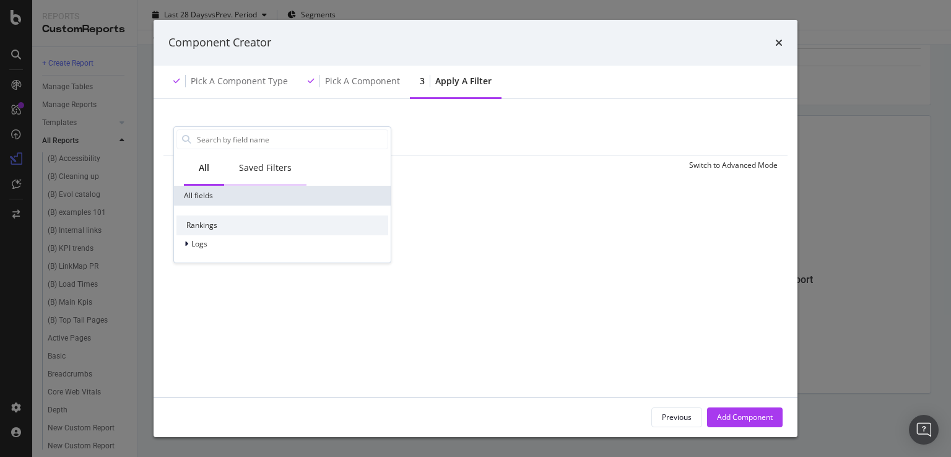
click at [264, 168] on div "Saved Filters" at bounding box center [265, 168] width 53 height 12
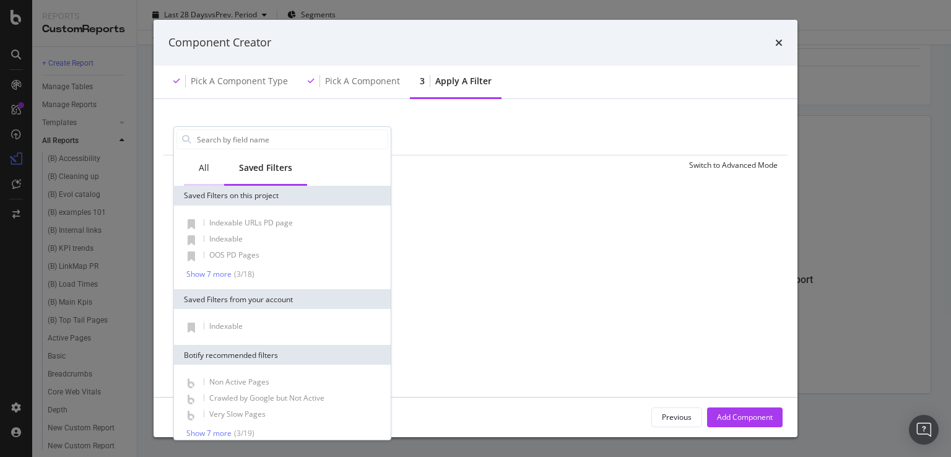
click at [191, 165] on div "All" at bounding box center [204, 169] width 40 height 34
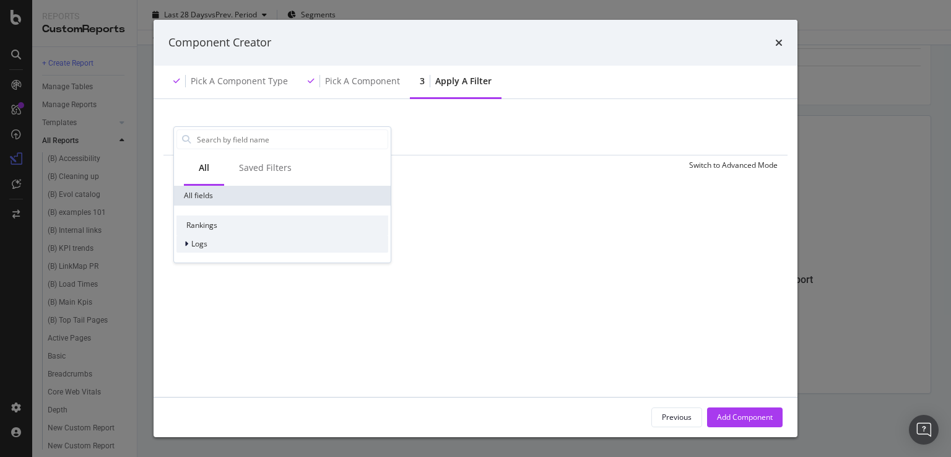
click at [188, 247] on div "modal" at bounding box center [187, 244] width 7 height 12
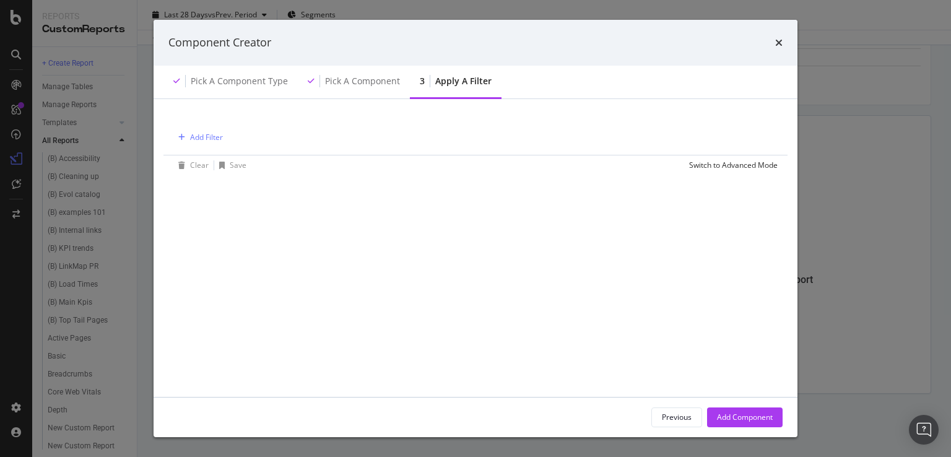
click at [647, 373] on div "Add Filter Clear Save Switch to Advanced Mode" at bounding box center [475, 265] width 614 height 303
click at [676, 417] on div "Previous" at bounding box center [677, 417] width 30 height 11
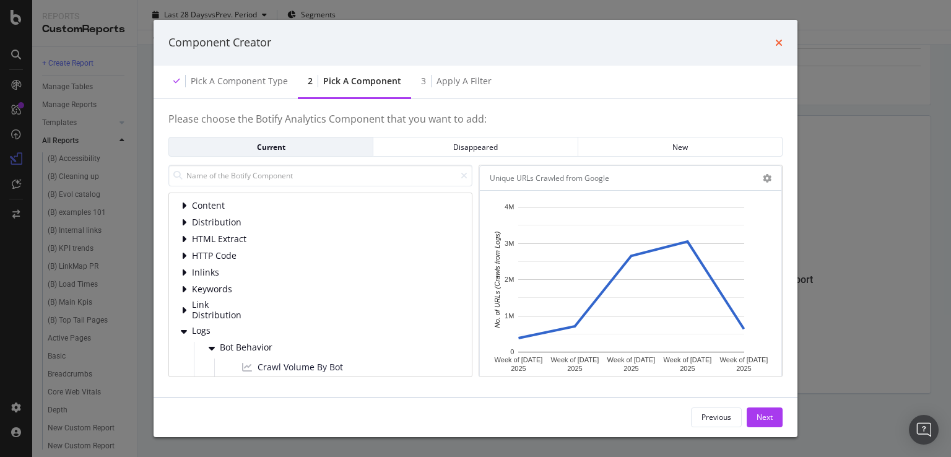
click at [775, 42] on icon "times" at bounding box center [778, 43] width 7 height 10
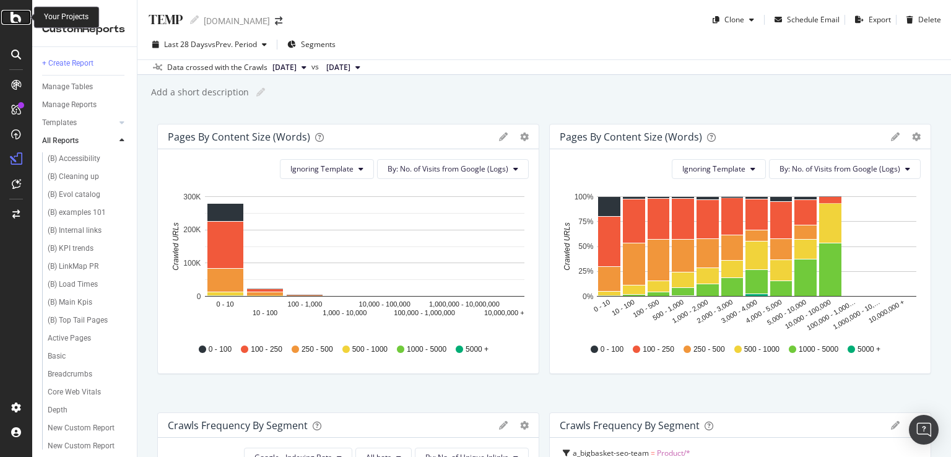
click at [20, 17] on icon at bounding box center [16, 17] width 11 height 15
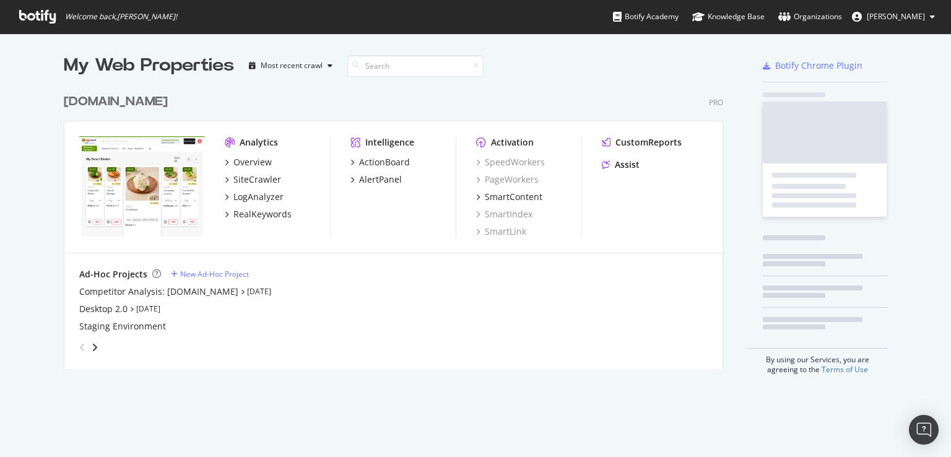
scroll to position [447, 931]
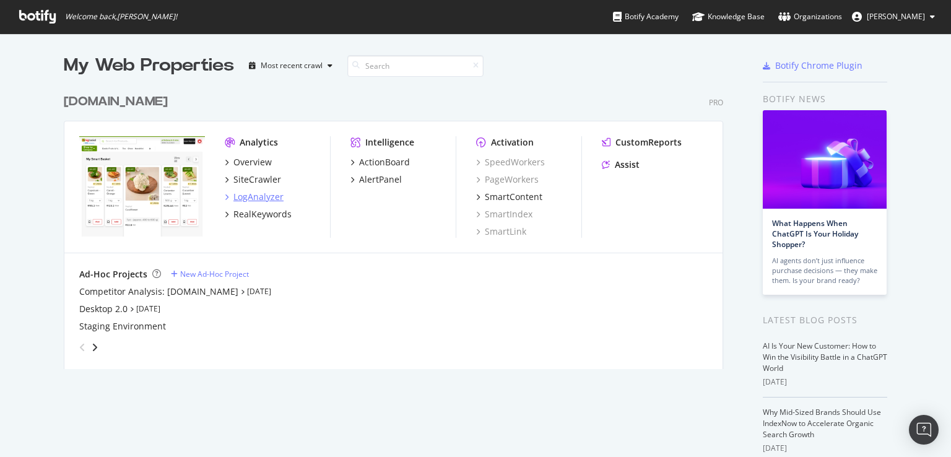
click at [255, 195] on div "LogAnalyzer" at bounding box center [258, 197] width 50 height 12
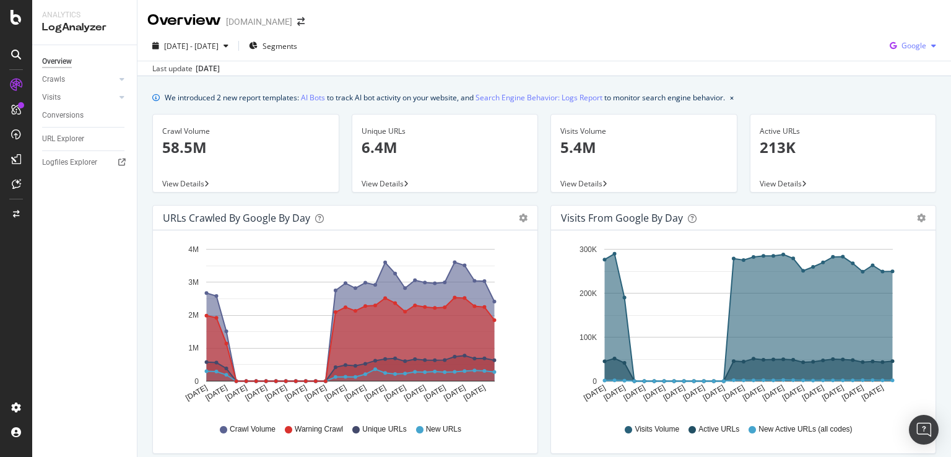
click at [926, 48] on div "button" at bounding box center [933, 45] width 15 height 7
click at [912, 112] on span "OpenAI" at bounding box center [914, 116] width 46 height 11
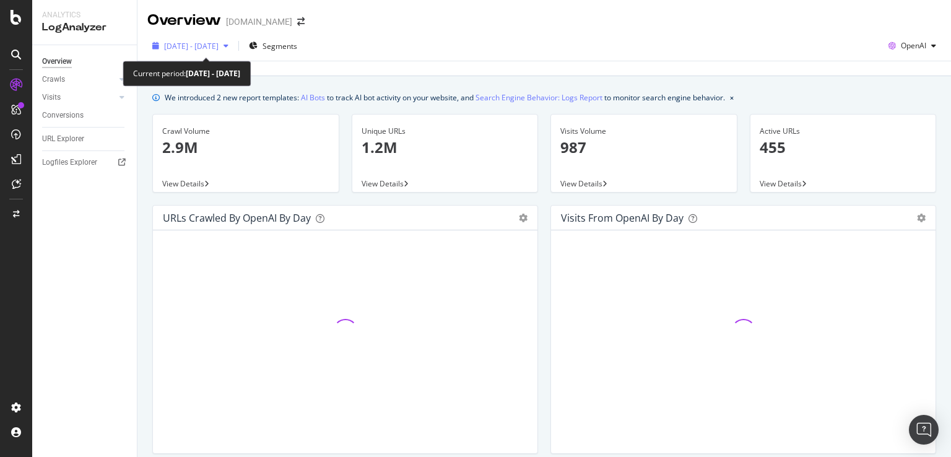
click at [191, 44] on span "2025 Jul. 20th - Aug. 18th" at bounding box center [191, 46] width 54 height 11
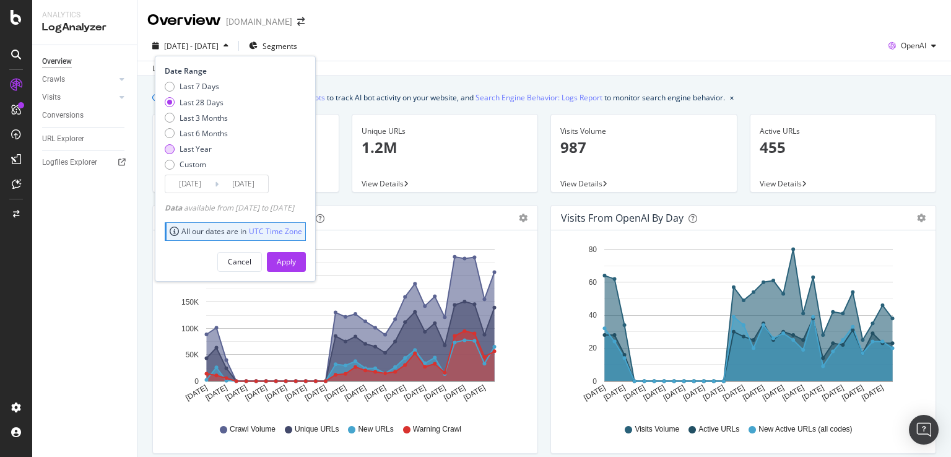
click at [170, 148] on div "Last Year" at bounding box center [170, 149] width 10 height 10
type input "2024/08/19"
click at [296, 264] on div "Apply" at bounding box center [286, 261] width 19 height 11
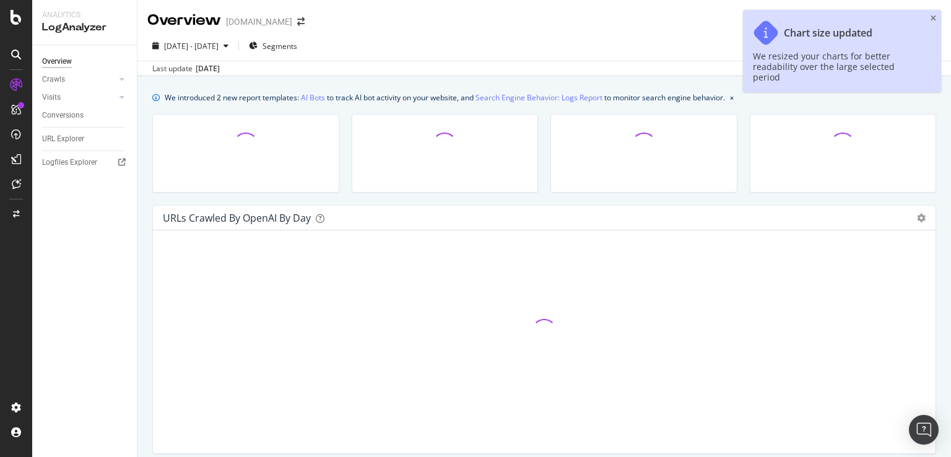
click at [936, 18] on div "Chart size updated We resized your charts for better readability over the large…" at bounding box center [842, 51] width 198 height 82
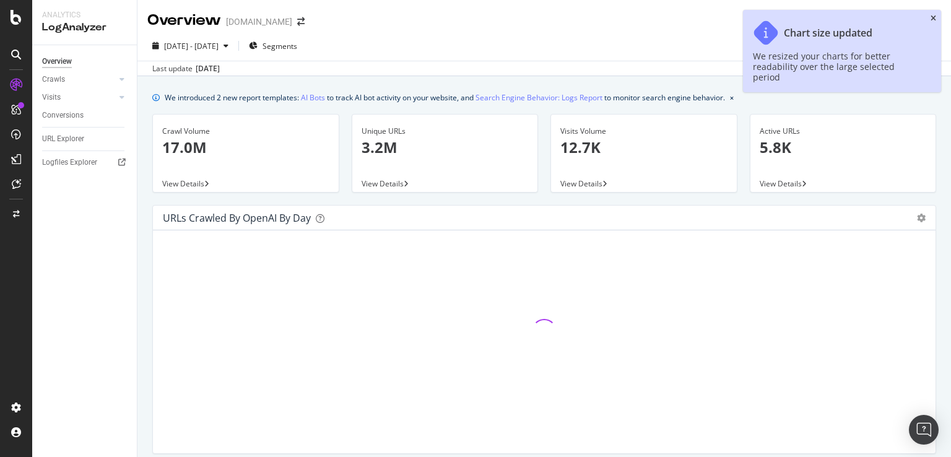
click at [934, 19] on icon "close toast" at bounding box center [933, 18] width 6 height 7
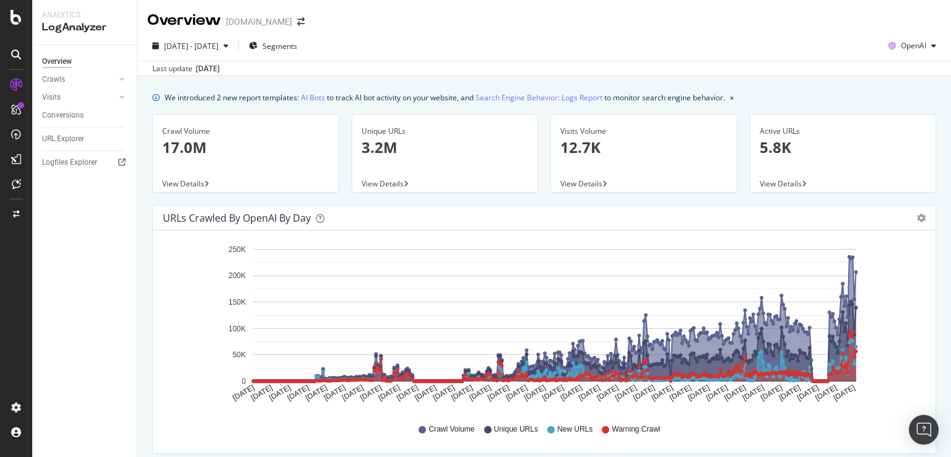
scroll to position [52, 0]
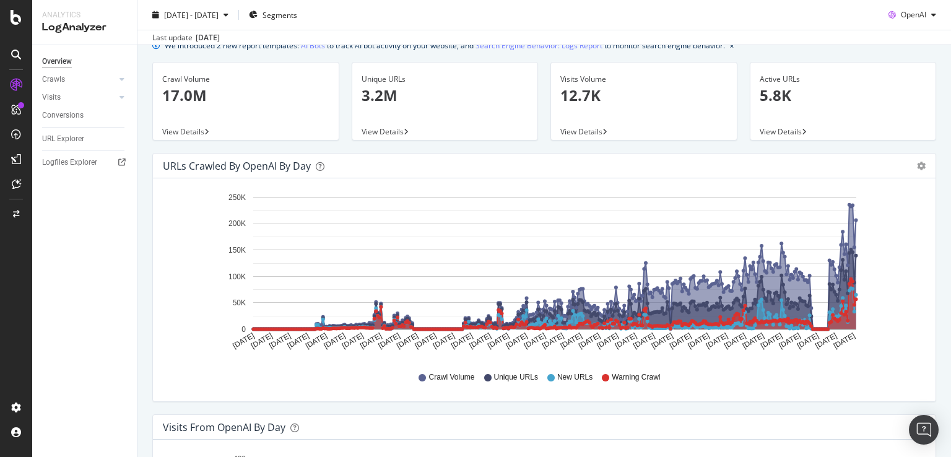
click at [506, 375] on span "Unique URLs" at bounding box center [516, 377] width 44 height 11
click at [917, 162] on icon "gear" at bounding box center [921, 166] width 9 height 9
click at [805, 149] on div "Active URLs 5.8K View Details" at bounding box center [842, 107] width 199 height 91
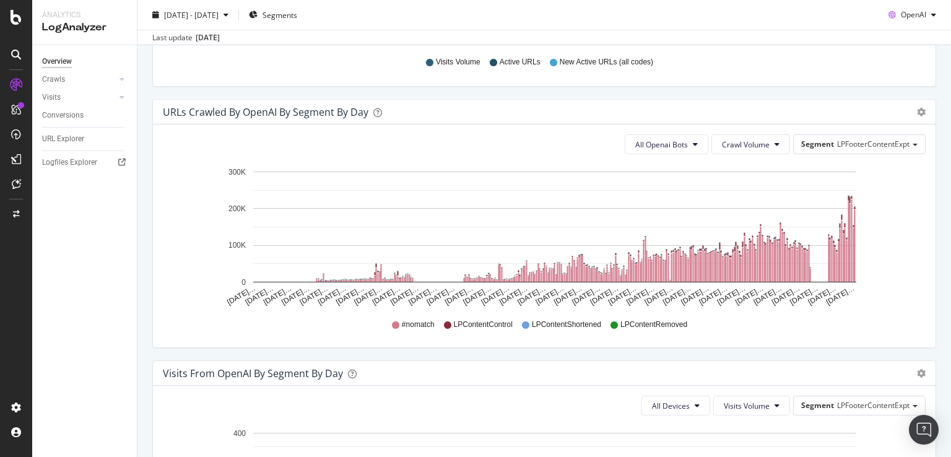
scroll to position [628, 0]
click at [740, 140] on span "Crawl Volume" at bounding box center [746, 145] width 48 height 11
click at [728, 193] on span "Unique URLs" at bounding box center [736, 191] width 49 height 11
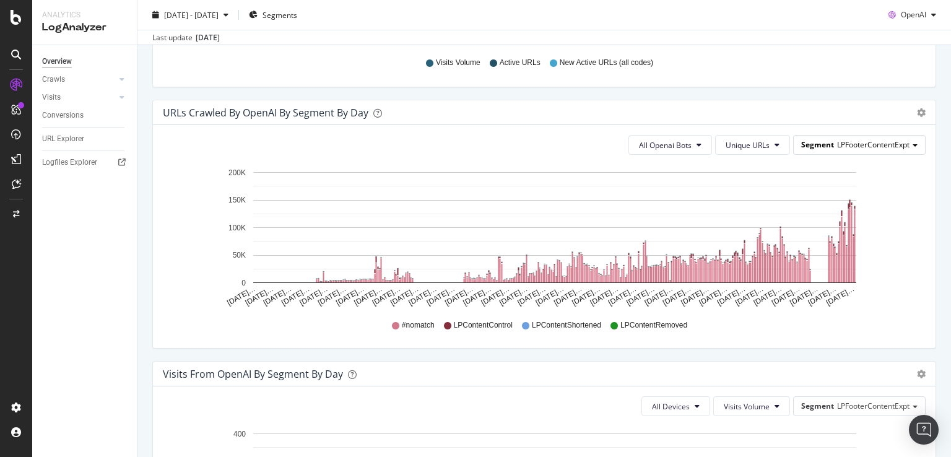
click at [847, 147] on span "LPFooterContentExpt" at bounding box center [873, 144] width 72 height 11
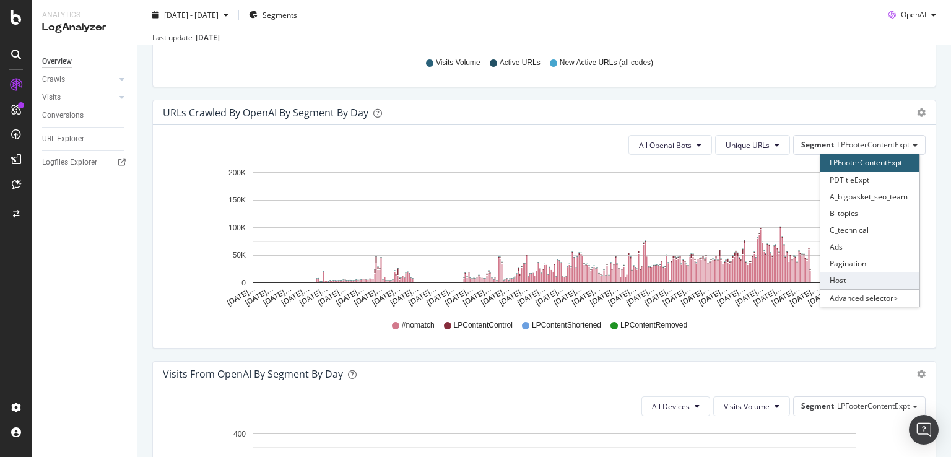
click at [839, 280] on div "Host" at bounding box center [869, 280] width 99 height 17
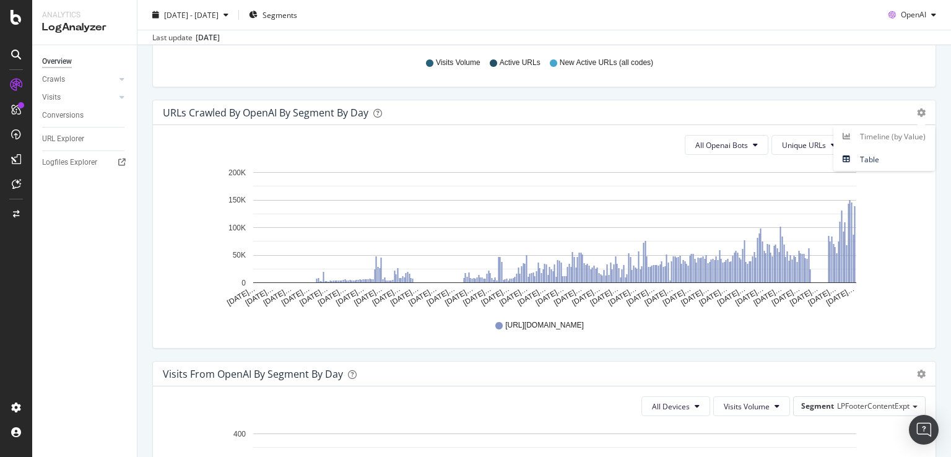
click at [754, 112] on div "URLs Crawled by OpenAI By Segment By Day" at bounding box center [530, 112] width 735 height 12
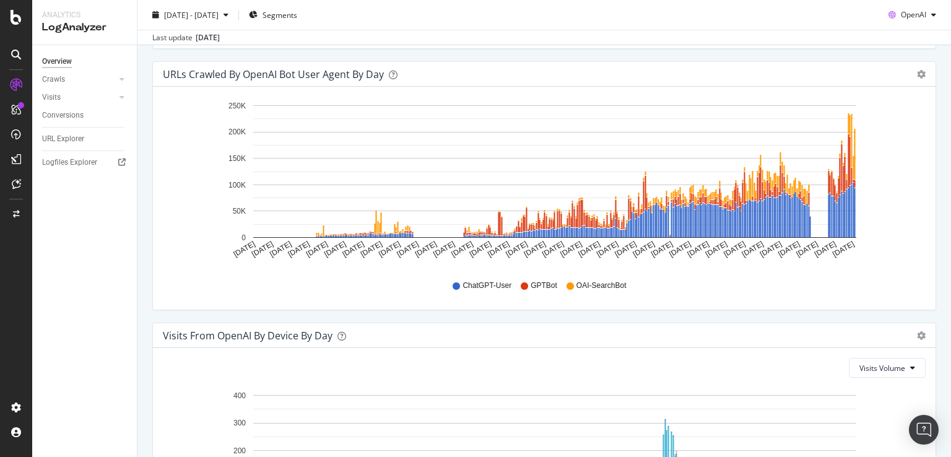
scroll to position [1162, 0]
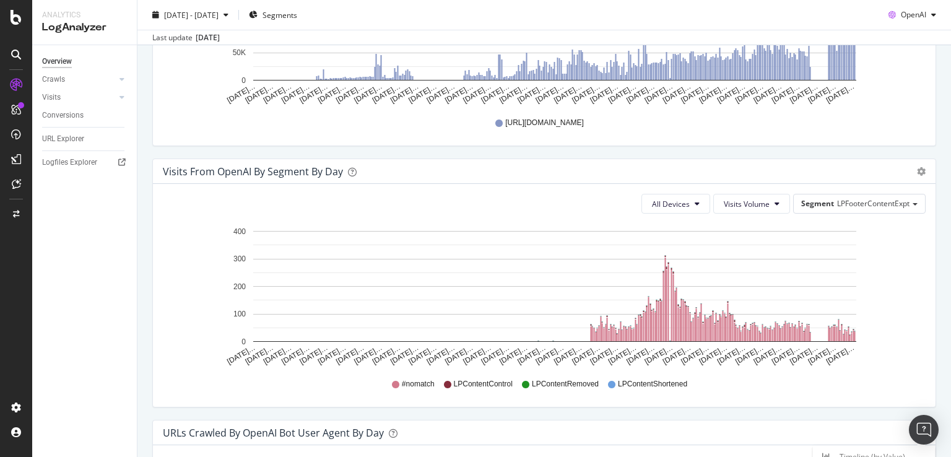
scroll to position [790, 0]
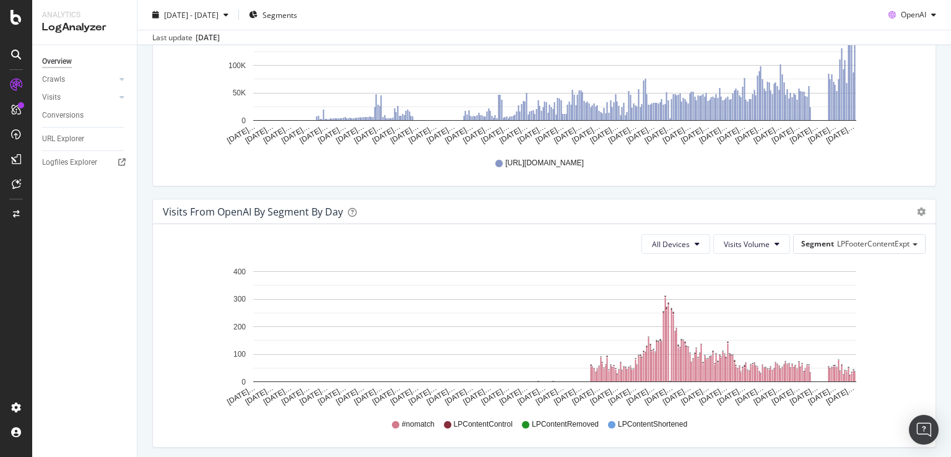
click at [743, 209] on div "Visits from OpenAI By Segment By Day" at bounding box center [530, 211] width 735 height 12
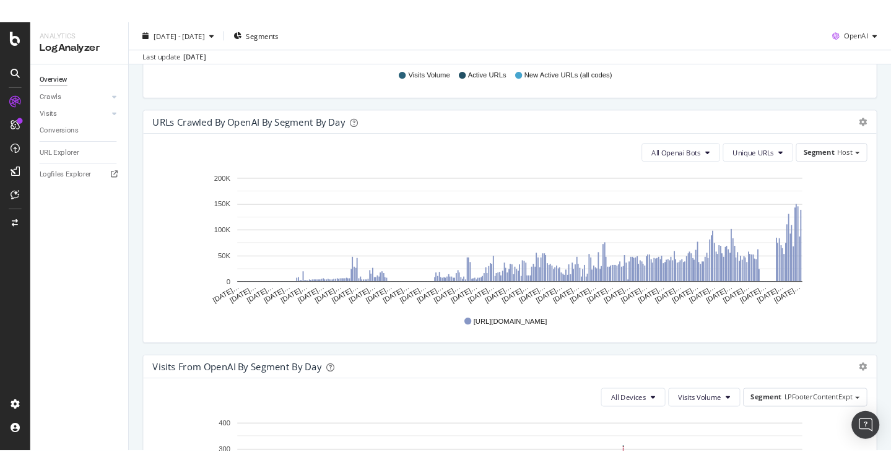
scroll to position [626, 0]
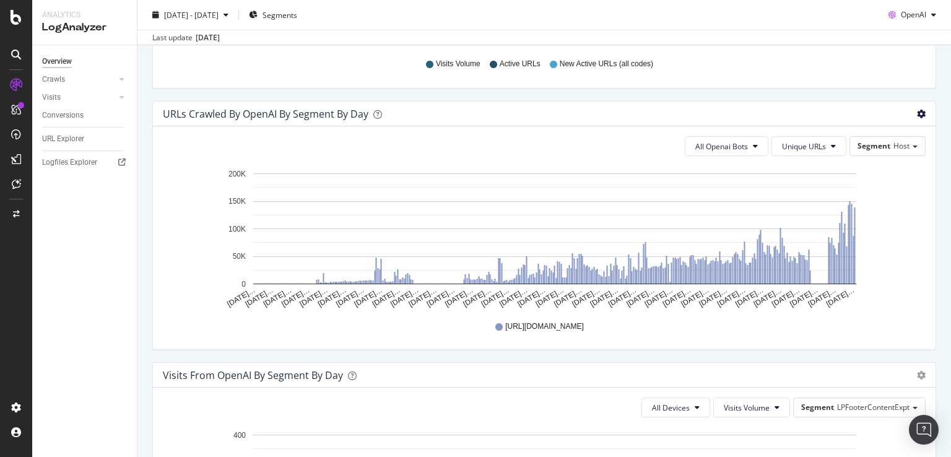
click at [901, 264] on icon "Aug 19… Aug 30… Sep 10… Sep 21… Oct 02… Oct 13… Oct 24… Nov 04… Nov 15… Nov 26……" at bounding box center [539, 238] width 753 height 144
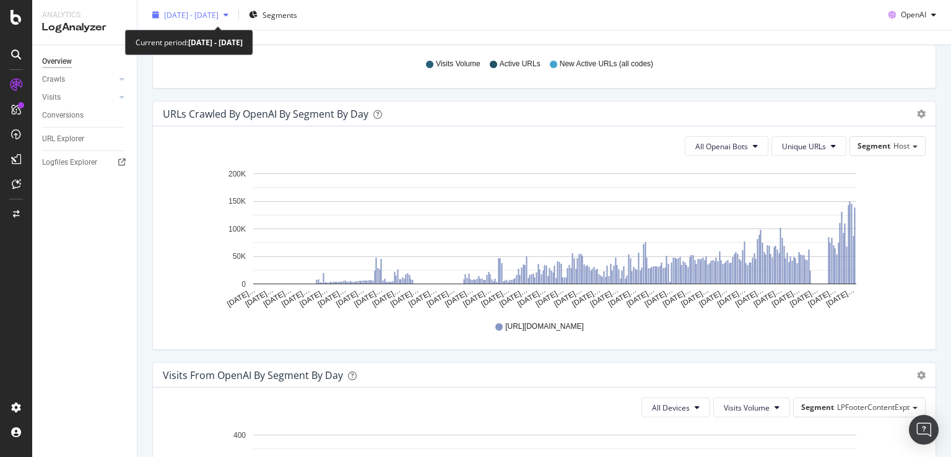
click at [201, 18] on span "2024 Aug. 19th - 2025 Aug. 18th" at bounding box center [191, 14] width 54 height 11
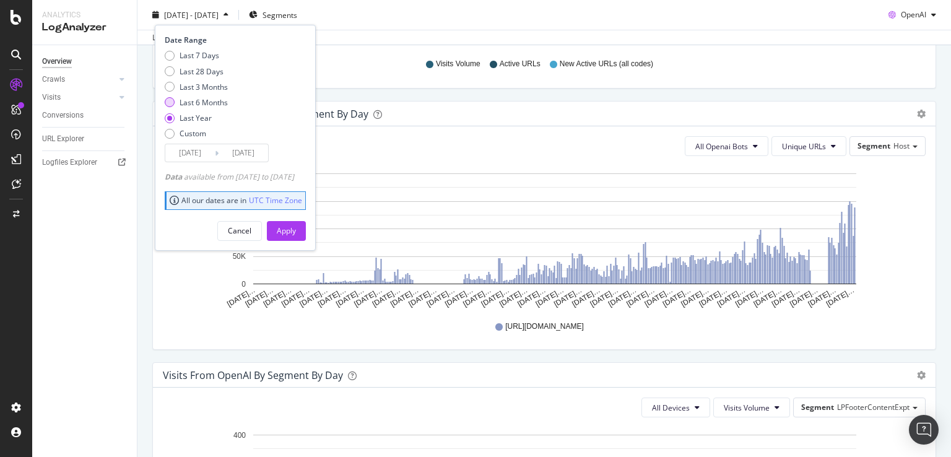
click at [196, 102] on div "Last 6 Months" at bounding box center [203, 102] width 48 height 11
type input "2025/02/19"
click at [296, 225] on div "Apply" at bounding box center [286, 230] width 19 height 11
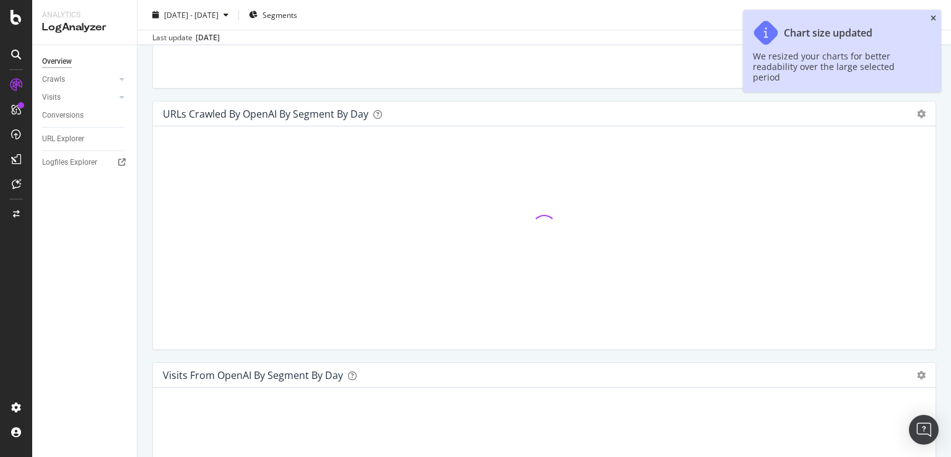
click at [932, 18] on icon "close toast" at bounding box center [933, 18] width 6 height 7
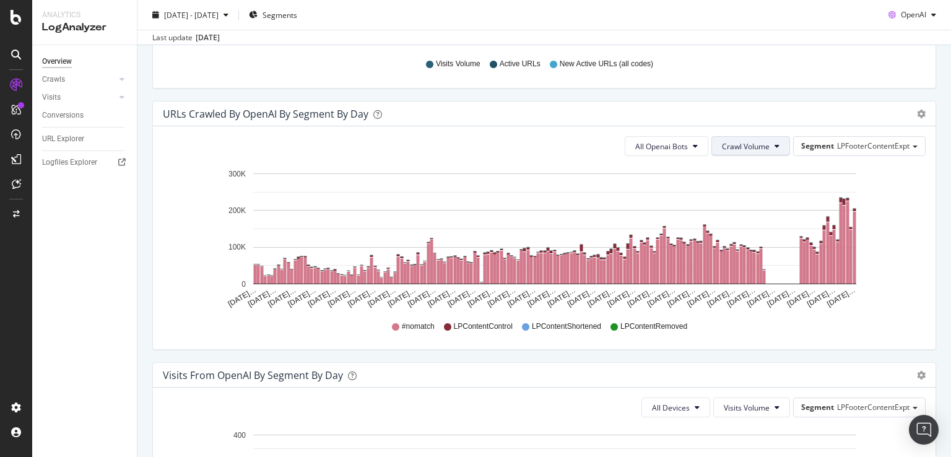
click at [744, 145] on span "Crawl Volume" at bounding box center [746, 146] width 48 height 11
click at [735, 192] on span "Unique URLs" at bounding box center [736, 192] width 49 height 11
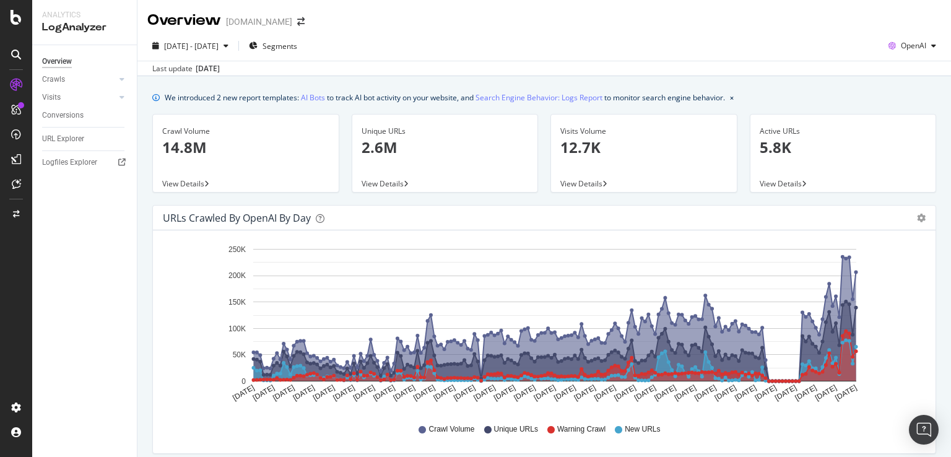
click at [912, 222] on div "URLs Crawled by OpenAI by day Area Table" at bounding box center [544, 217] width 782 height 25
click at [917, 215] on icon "gear" at bounding box center [921, 218] width 9 height 9
click at [415, 200] on div "Unique URLs 2.6M View Details" at bounding box center [444, 159] width 199 height 91
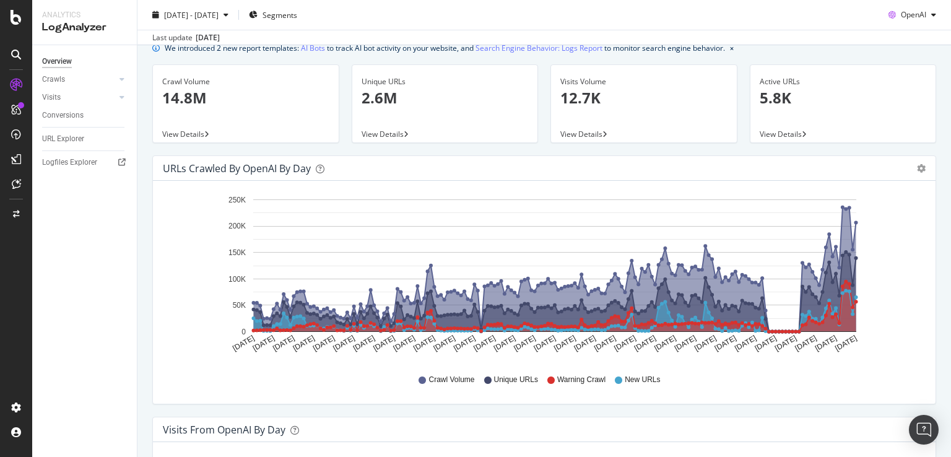
scroll to position [52, 0]
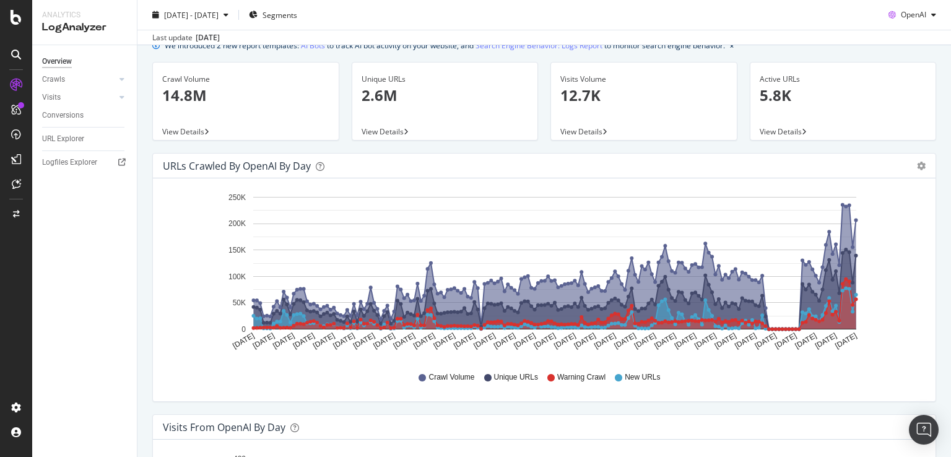
click at [485, 379] on icon at bounding box center [487, 377] width 7 height 7
click at [577, 377] on span "Warning Crawl" at bounding box center [581, 377] width 48 height 11
click at [641, 381] on span "New URLs" at bounding box center [641, 377] width 35 height 11
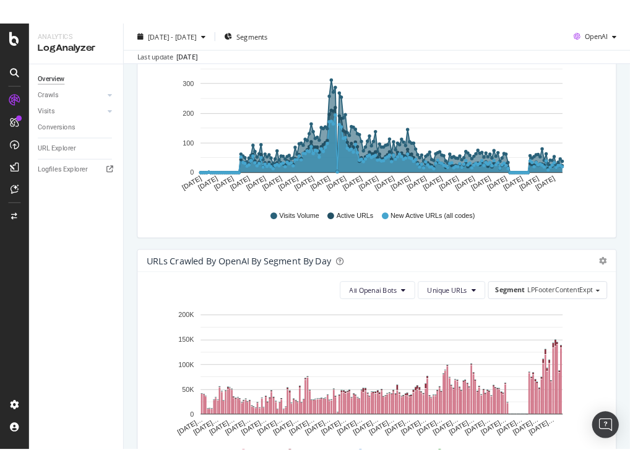
scroll to position [681, 0]
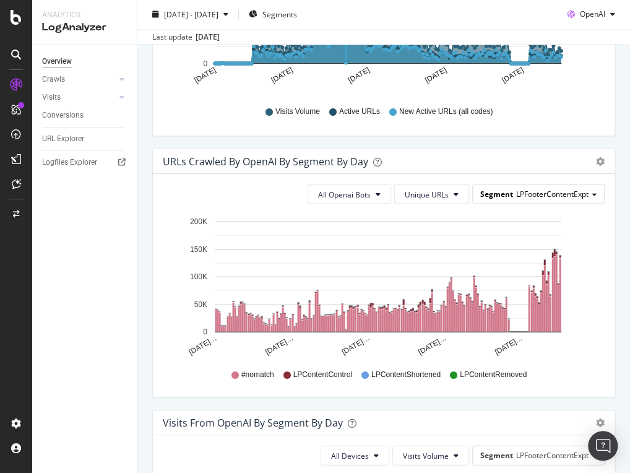
click at [533, 191] on span "LPFooterContentExpt" at bounding box center [552, 193] width 72 height 11
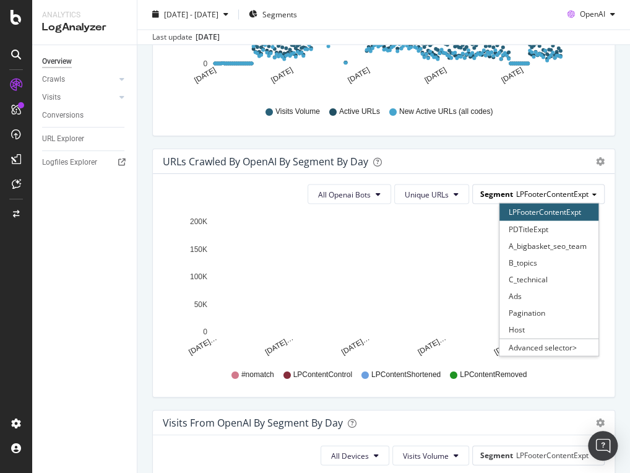
scroll to position [683, 0]
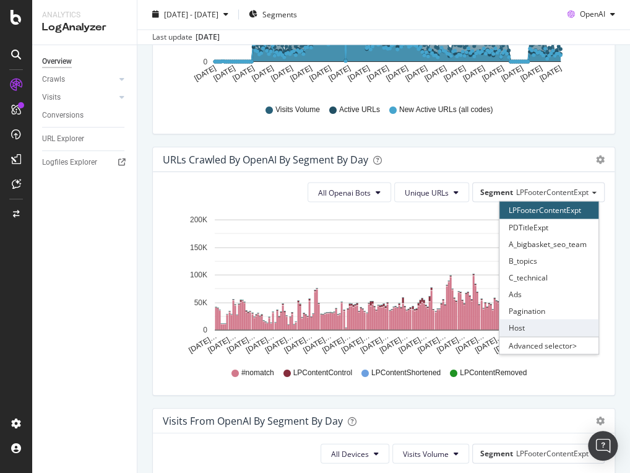
click at [521, 325] on div "Host" at bounding box center [548, 327] width 99 height 17
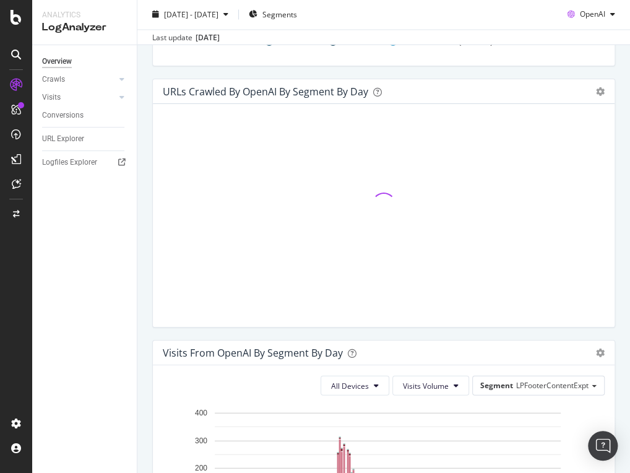
scroll to position [752, 0]
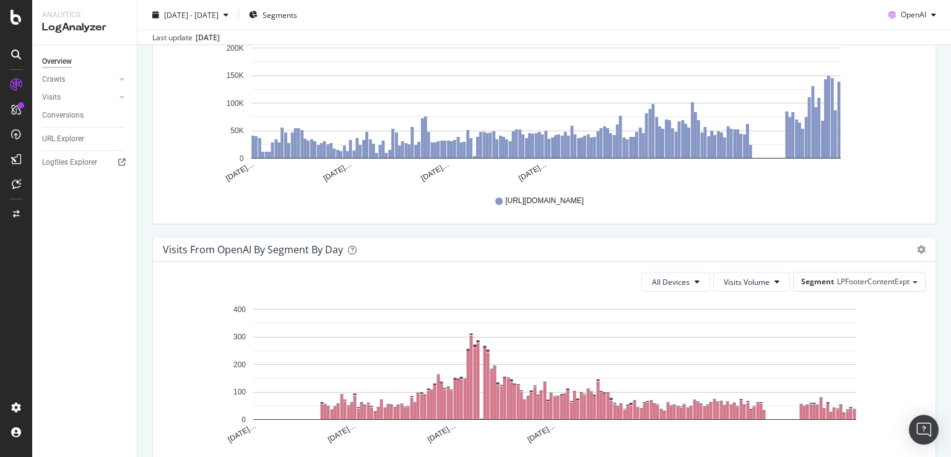
scroll to position [648, 0]
